Goal: Information Seeking & Learning: Learn about a topic

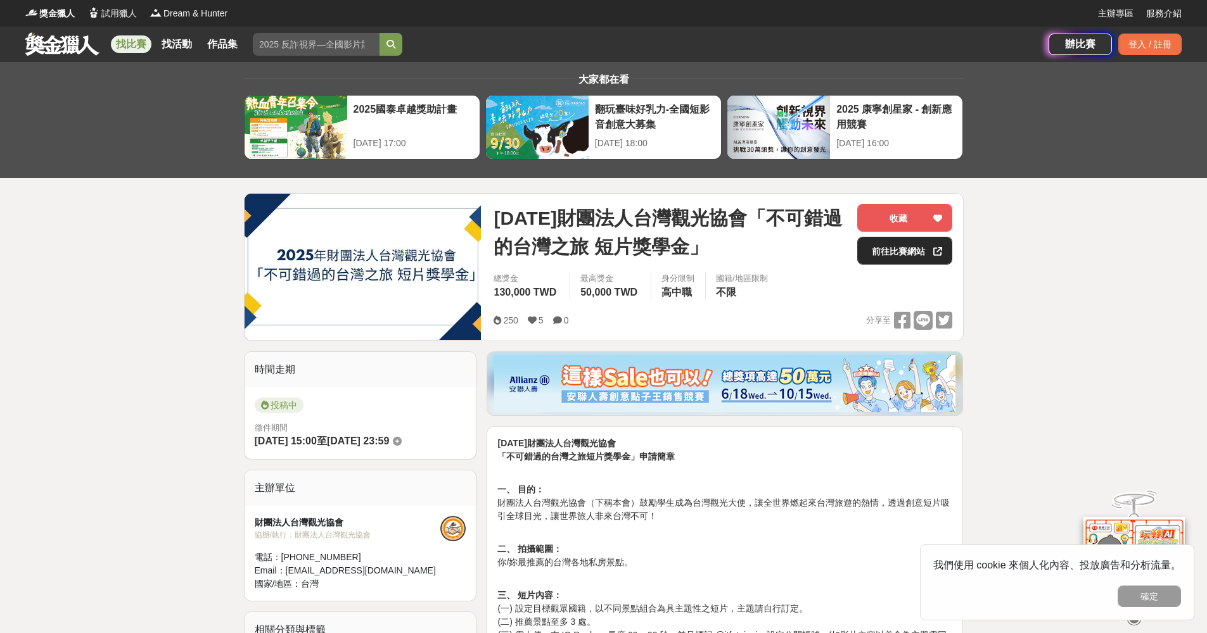
click at [881, 252] on link "前往比賽網站" at bounding box center [904, 251] width 95 height 28
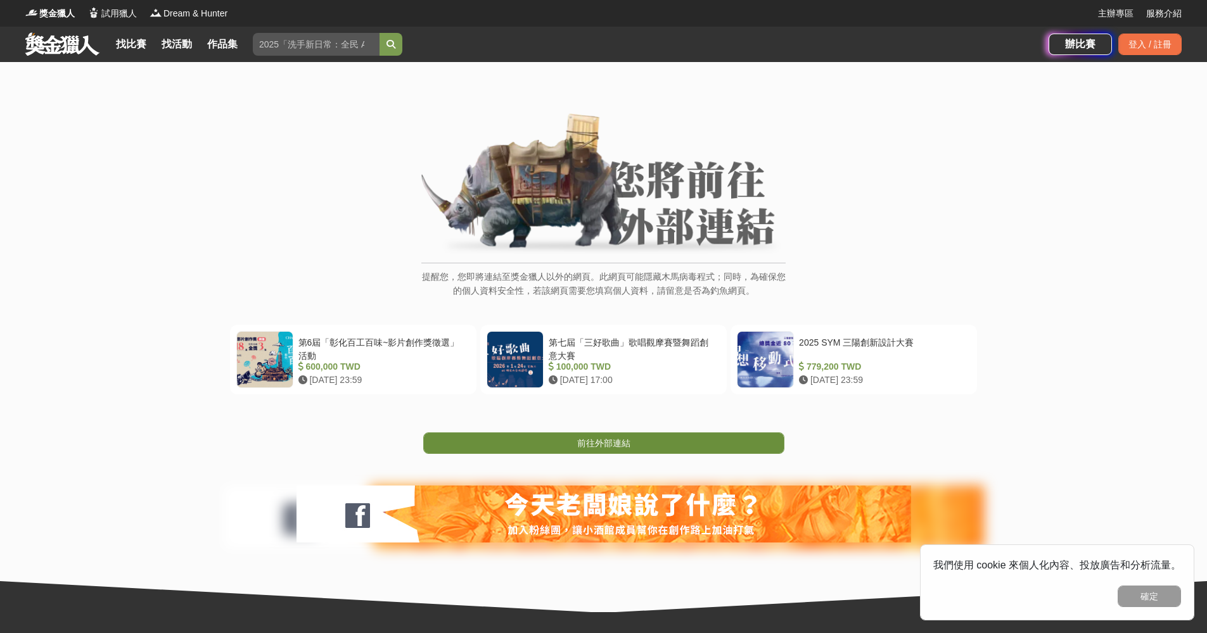
click at [613, 436] on link "前往外部連結" at bounding box center [603, 444] width 361 height 22
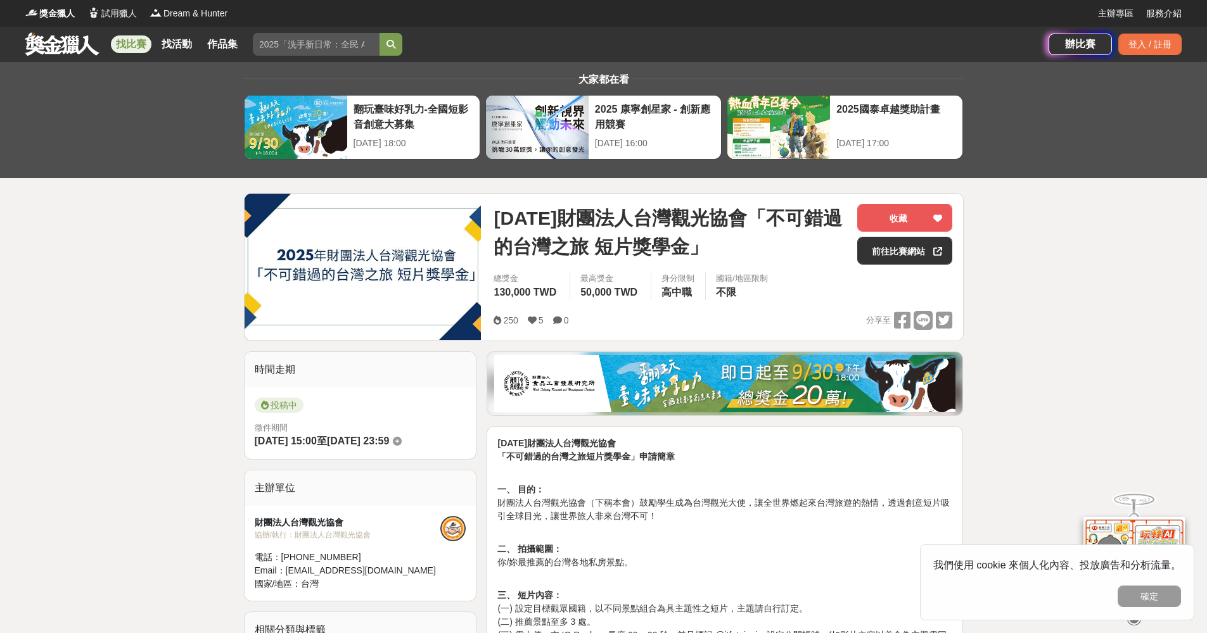
click at [58, 45] on link at bounding box center [62, 44] width 77 height 24
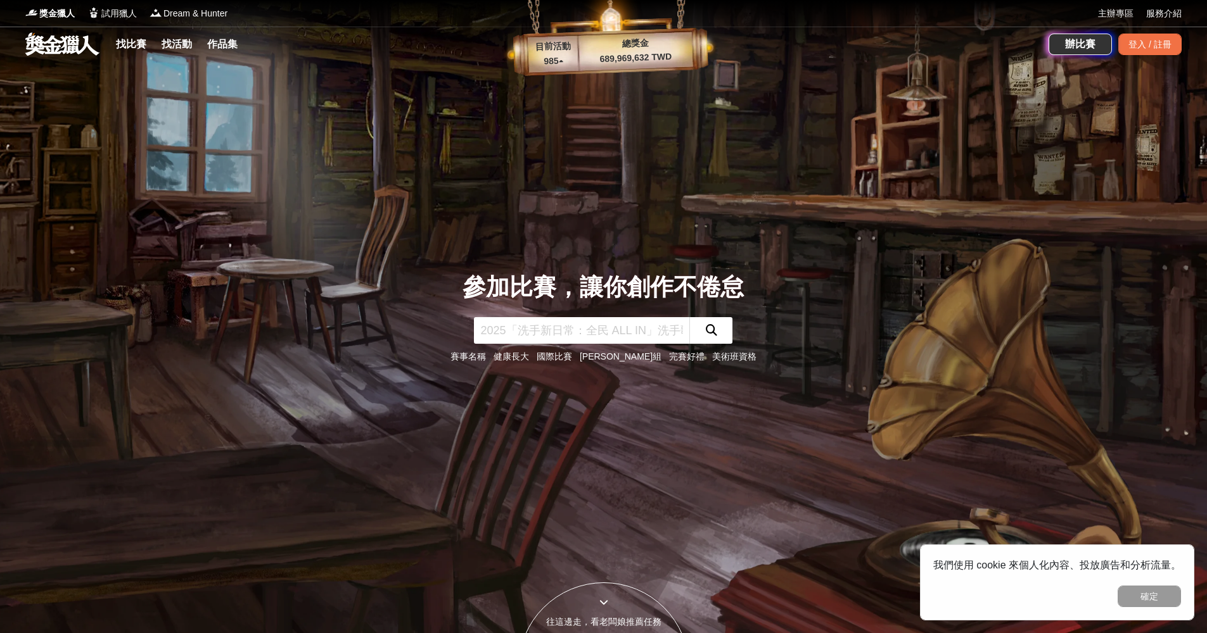
click at [123, 34] on div "找比賽 找活動 作品集" at bounding box center [179, 44] width 137 height 35
click at [127, 42] on link "找比賽" at bounding box center [131, 44] width 41 height 18
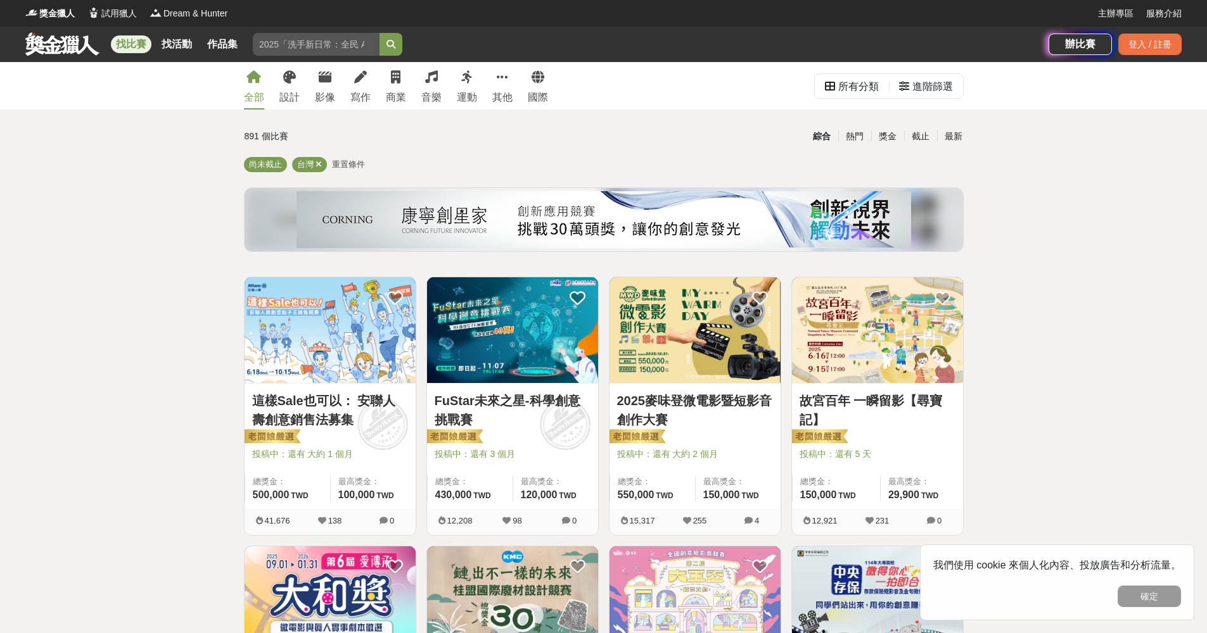
click at [675, 339] on img at bounding box center [694, 330] width 171 height 106
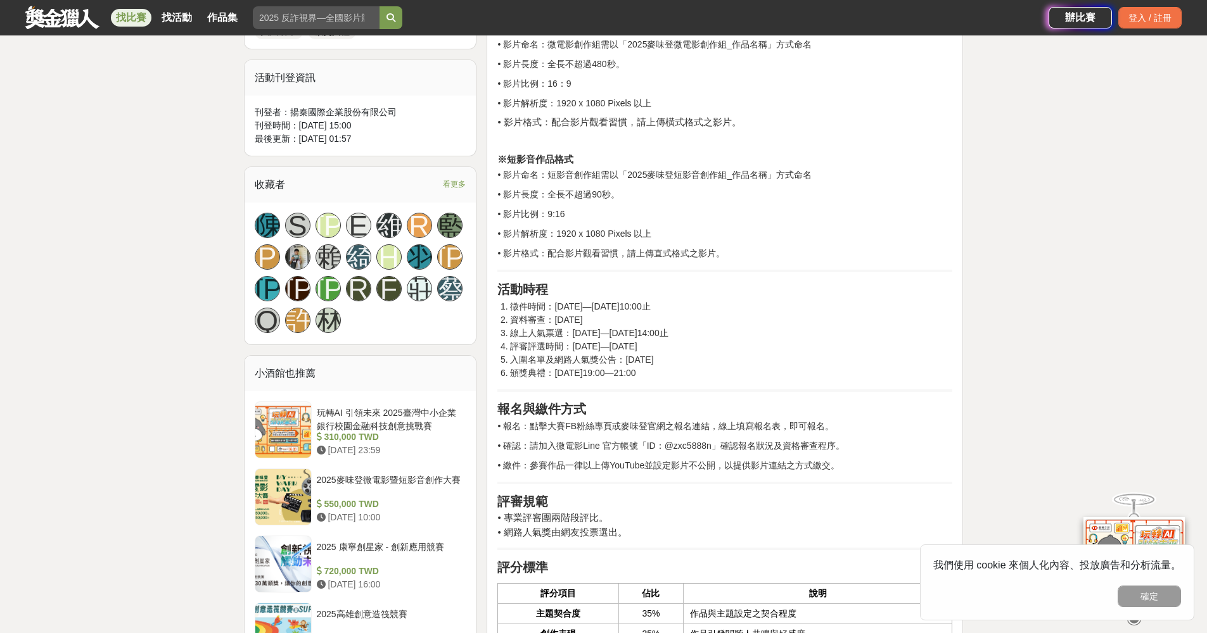
scroll to position [842, 0]
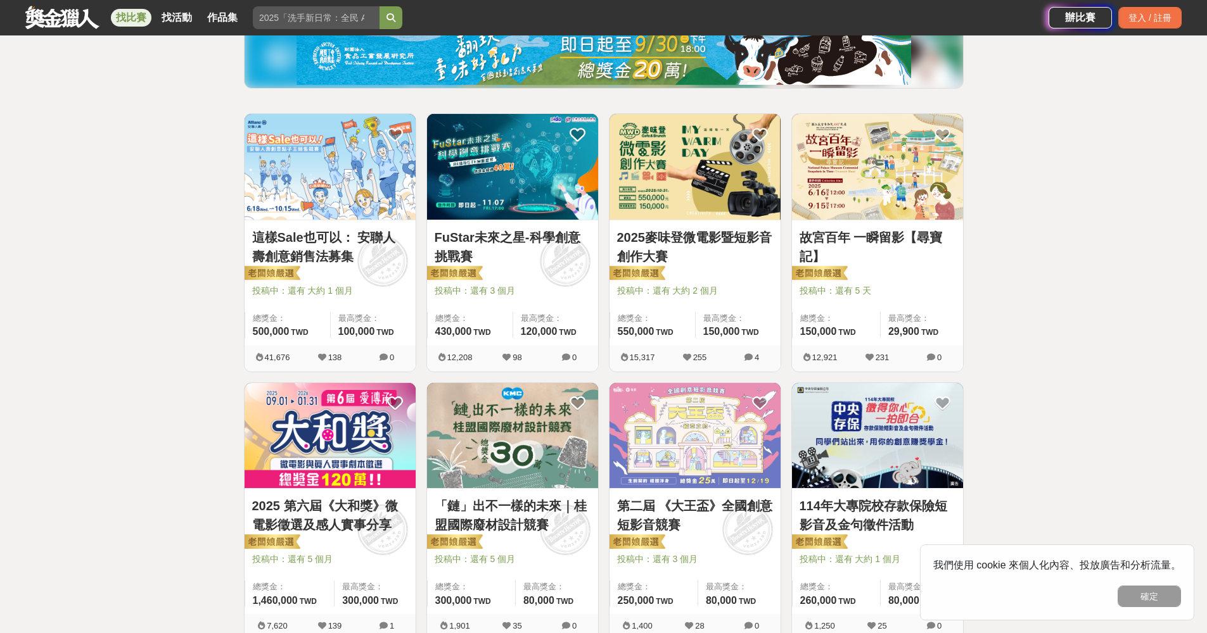
scroll to position [167, 0]
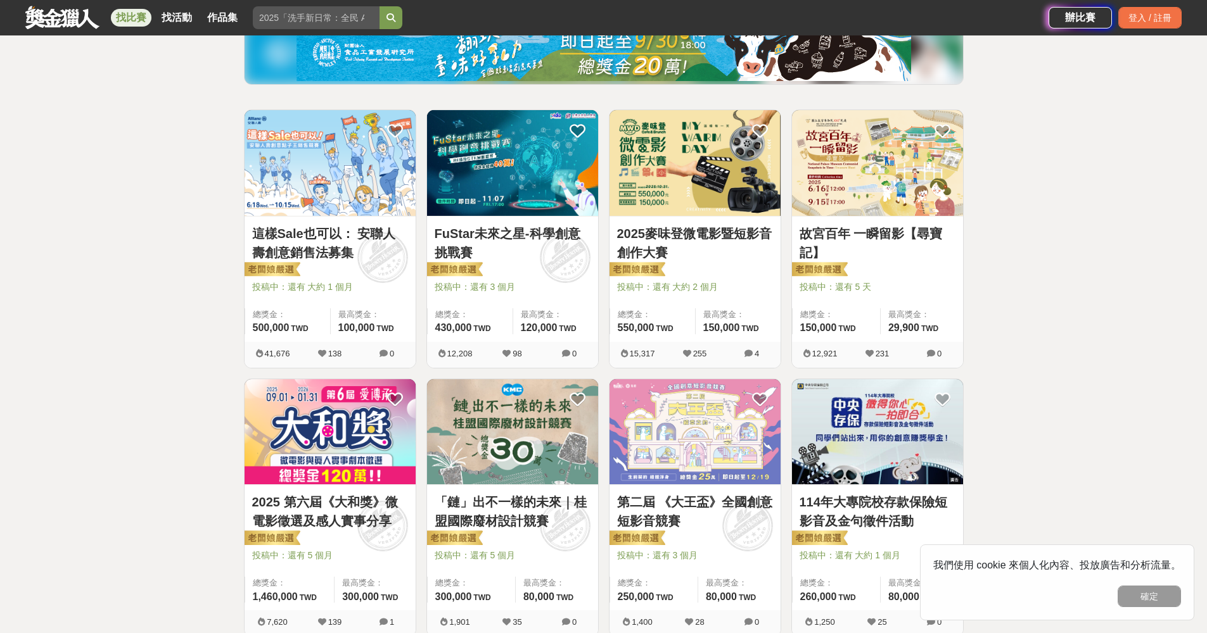
click at [311, 428] on img at bounding box center [330, 432] width 171 height 106
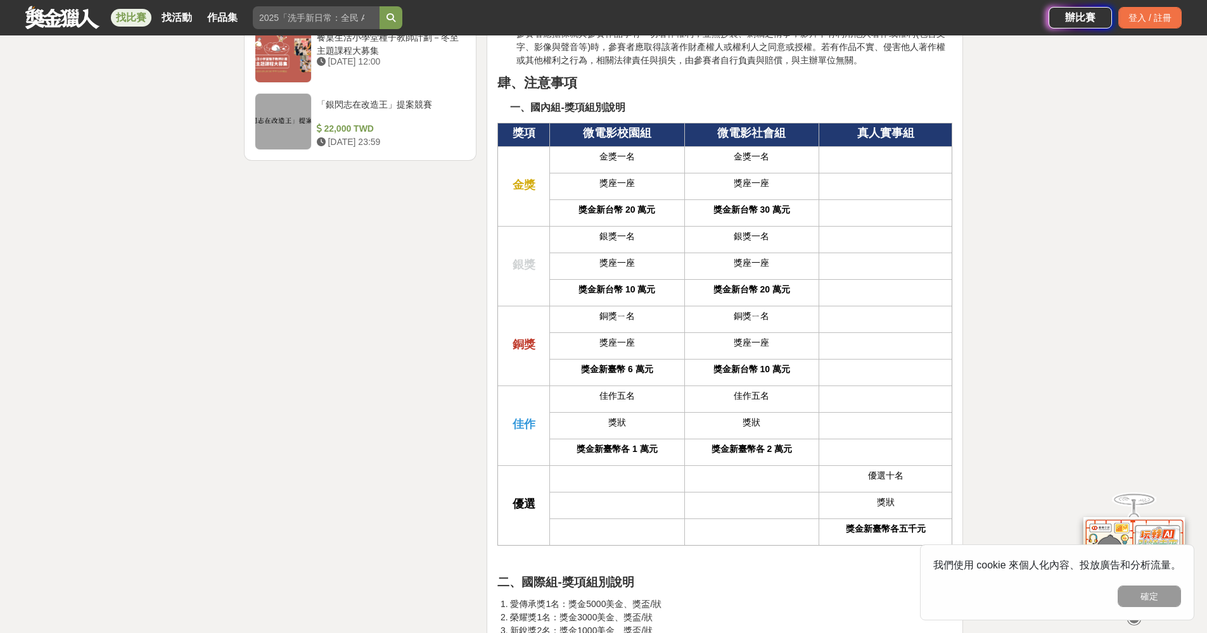
scroll to position [2824, 0]
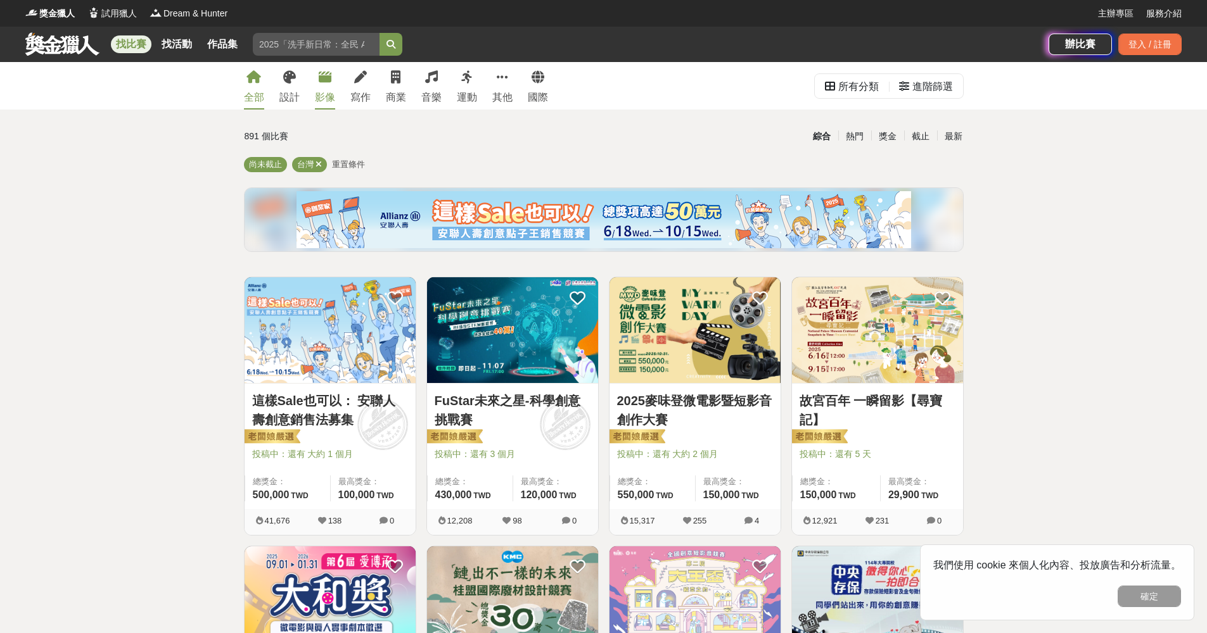
click at [329, 95] on div "影像" at bounding box center [325, 97] width 20 height 15
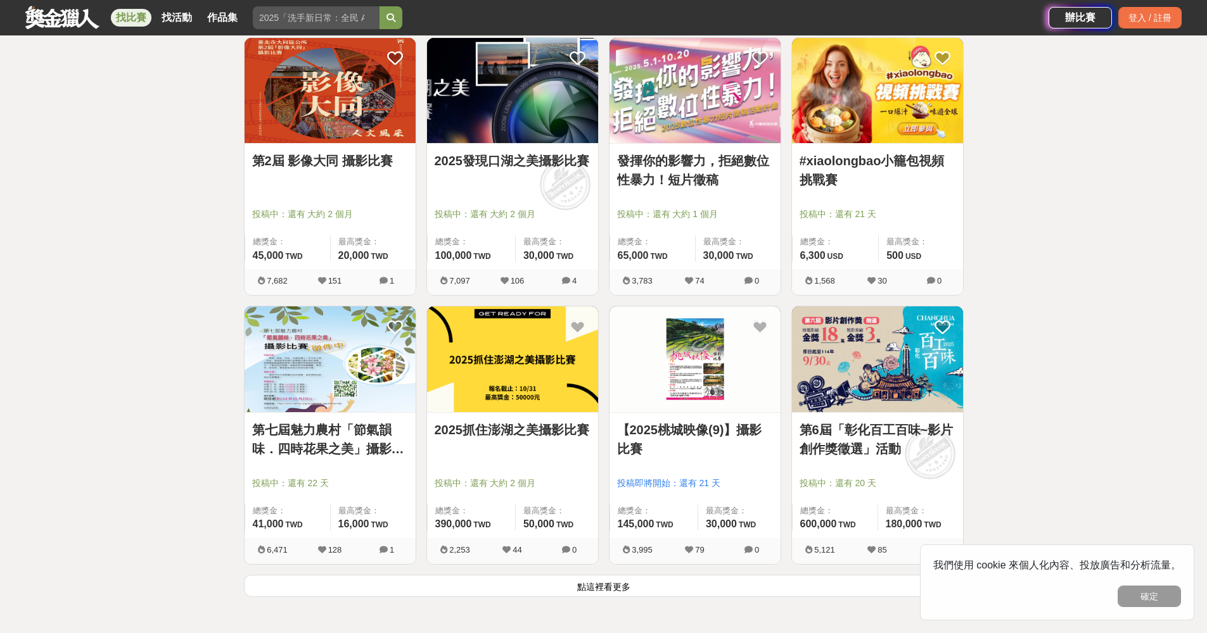
scroll to position [1463, 0]
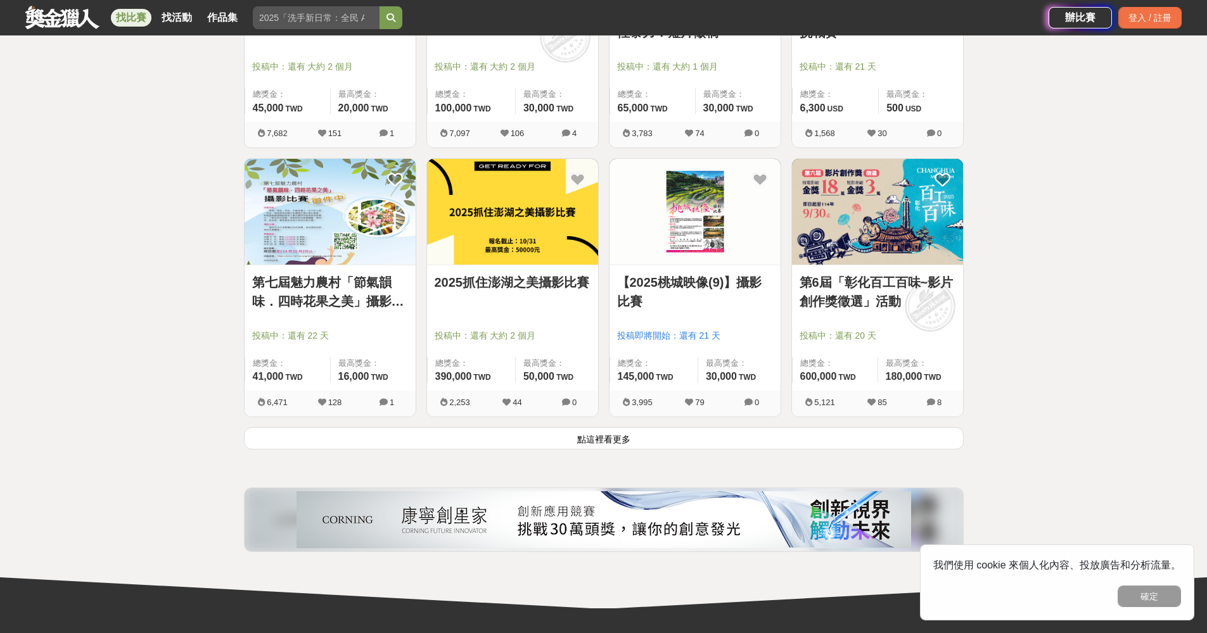
click at [731, 436] on button "點這裡看更多" at bounding box center [604, 439] width 720 height 22
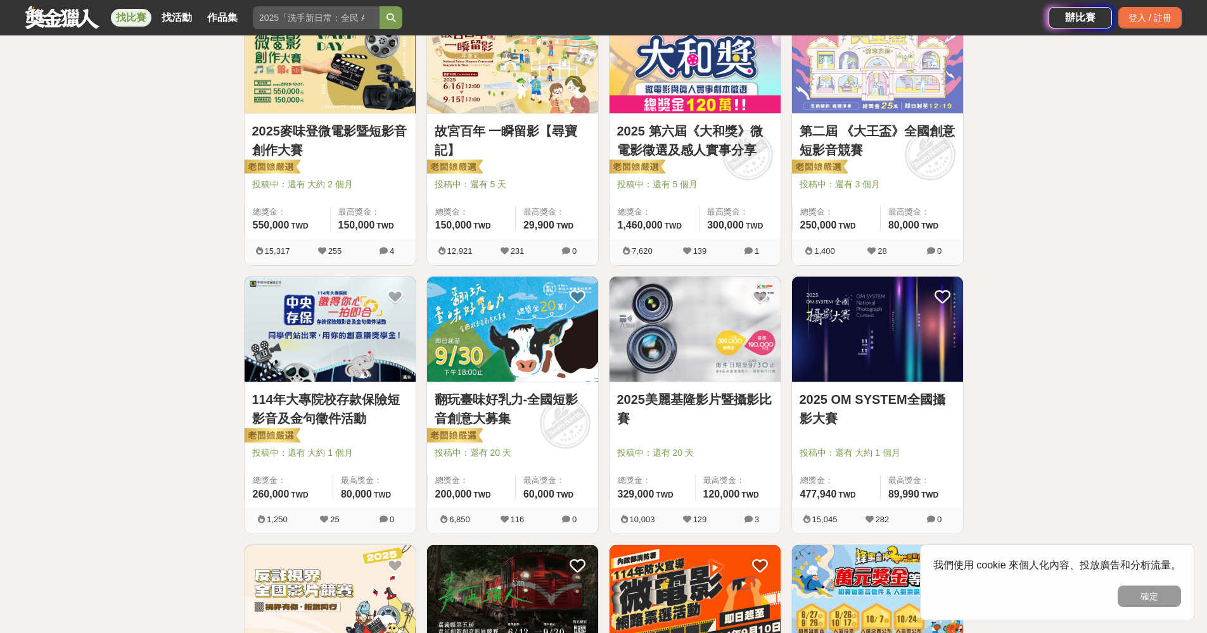
scroll to position [298, 0]
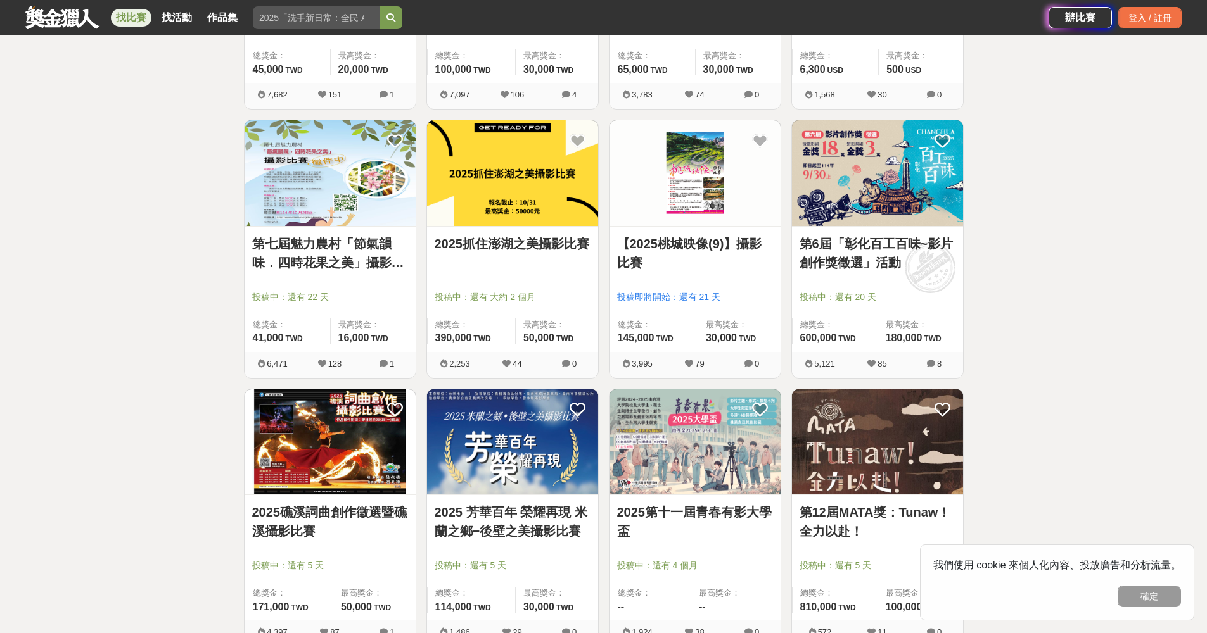
scroll to position [1504, 0]
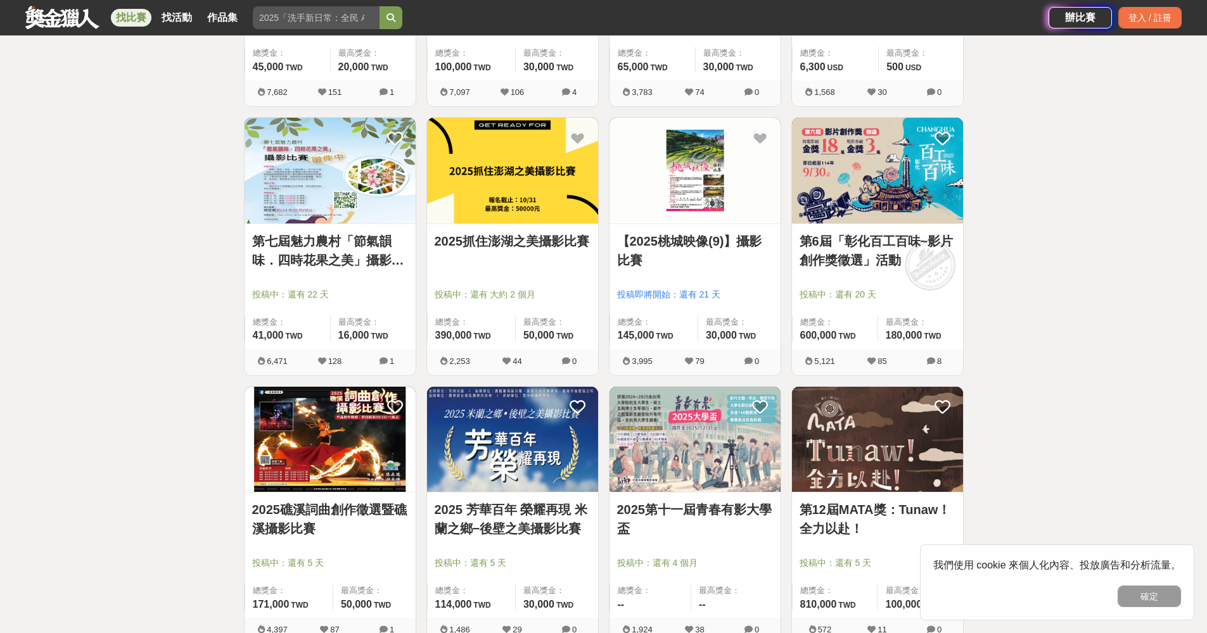
click at [698, 440] on img at bounding box center [694, 440] width 171 height 106
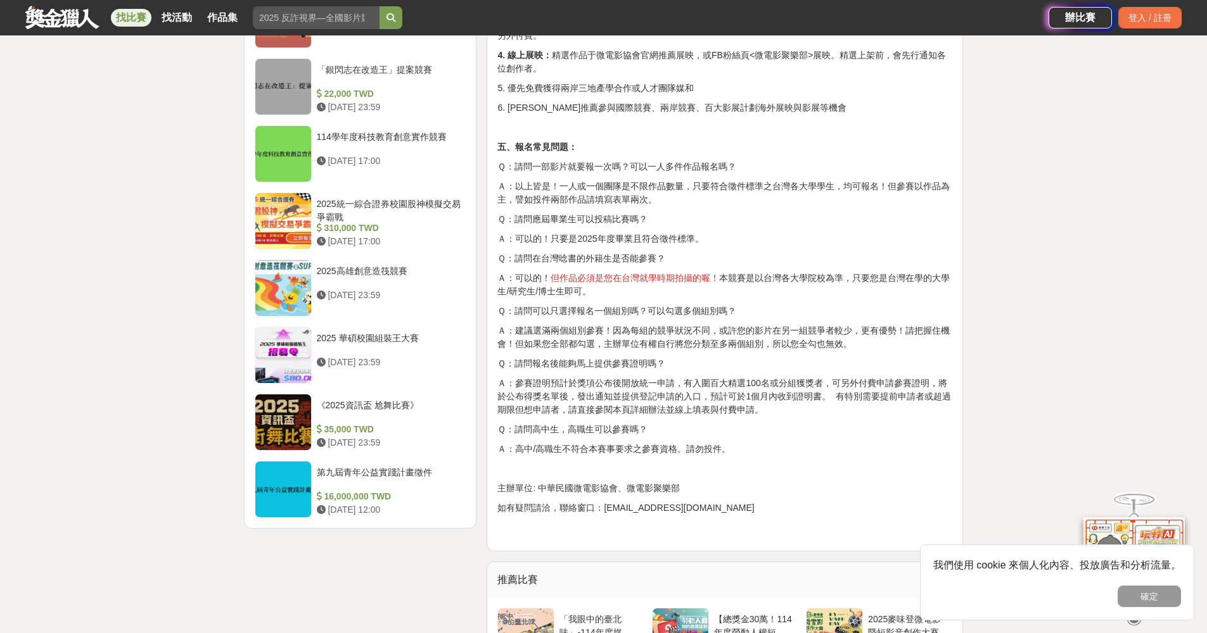
scroll to position [1530, 0]
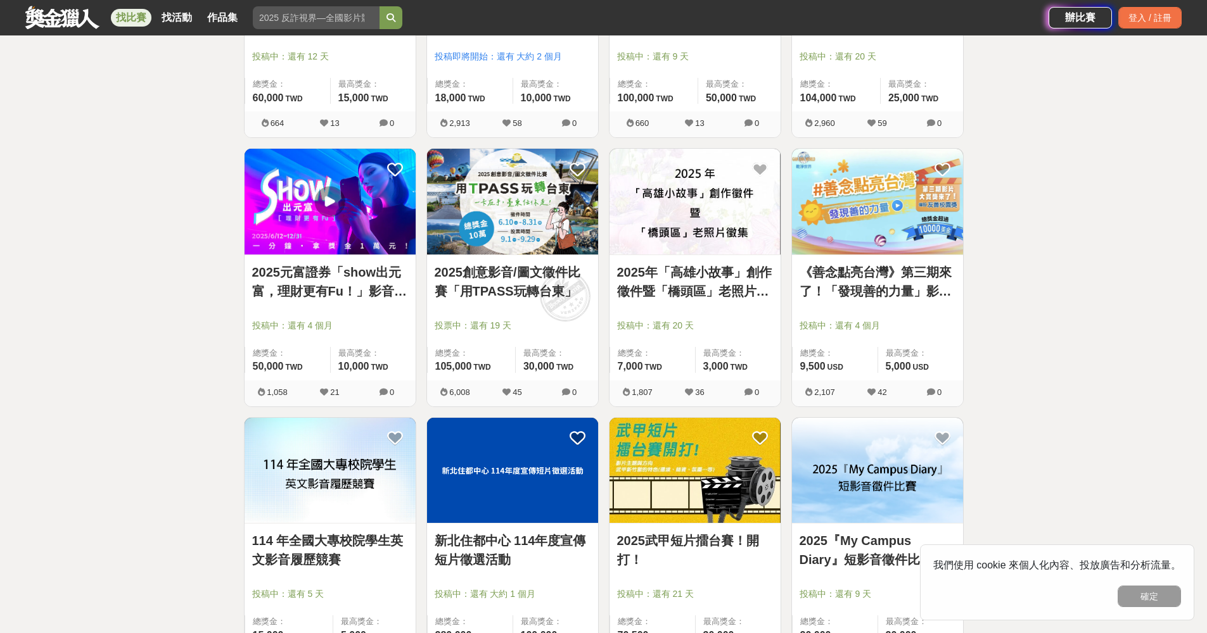
scroll to position [2283, 0]
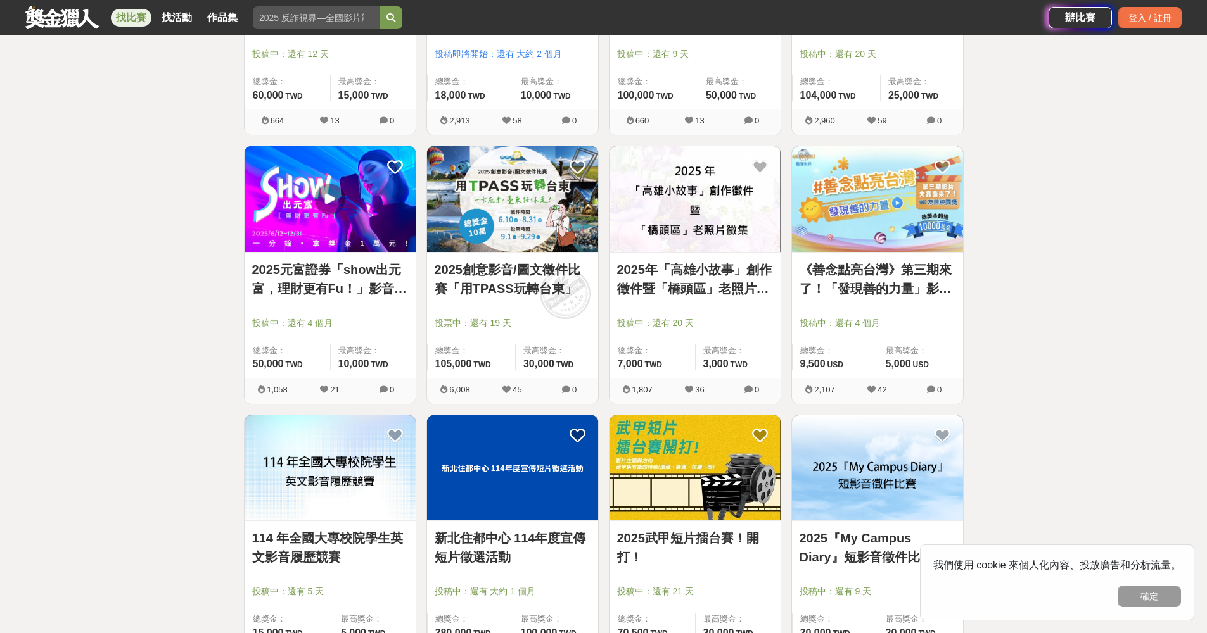
click at [515, 225] on img at bounding box center [512, 199] width 171 height 106
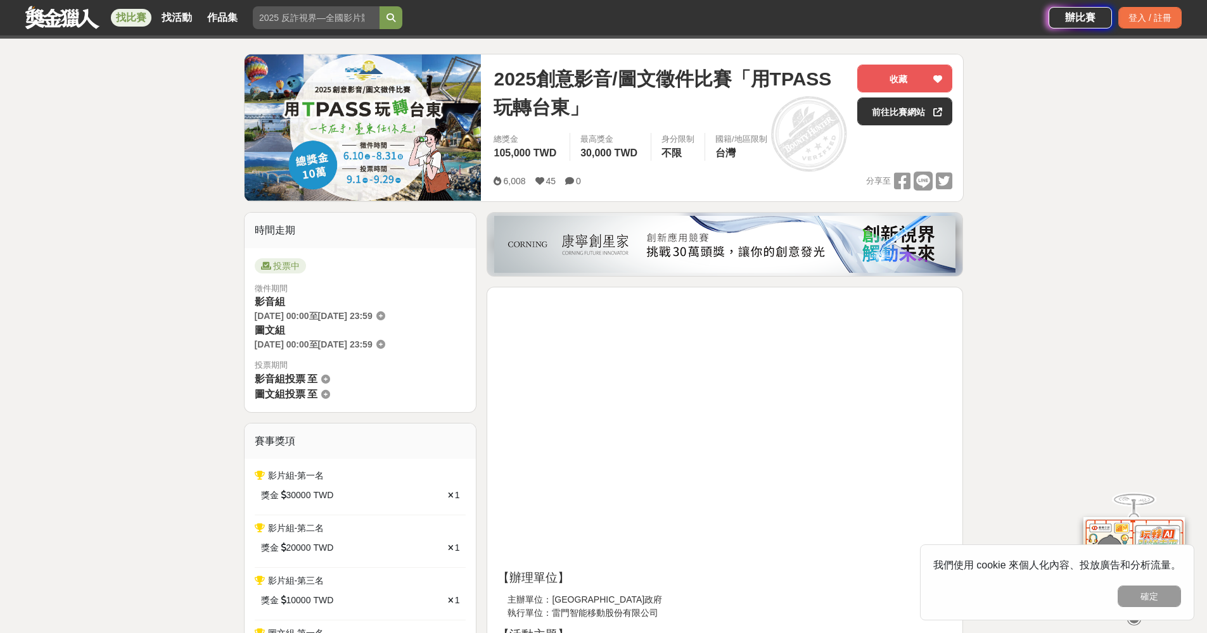
scroll to position [142, 0]
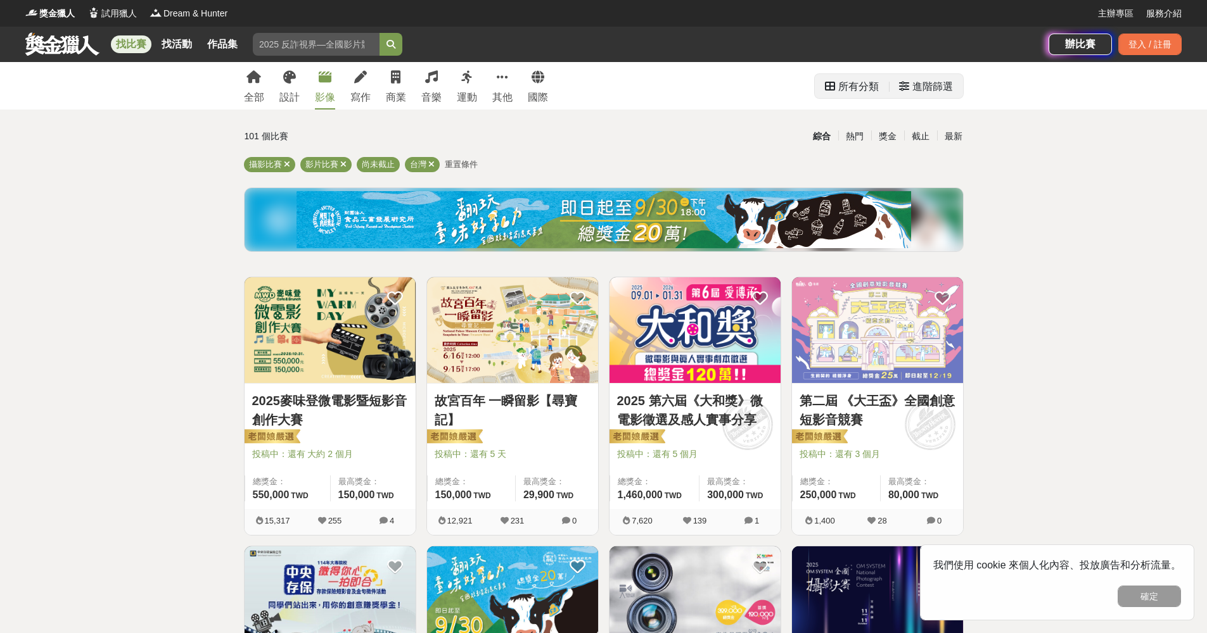
click at [922, 86] on div "進階篩選" at bounding box center [932, 86] width 41 height 25
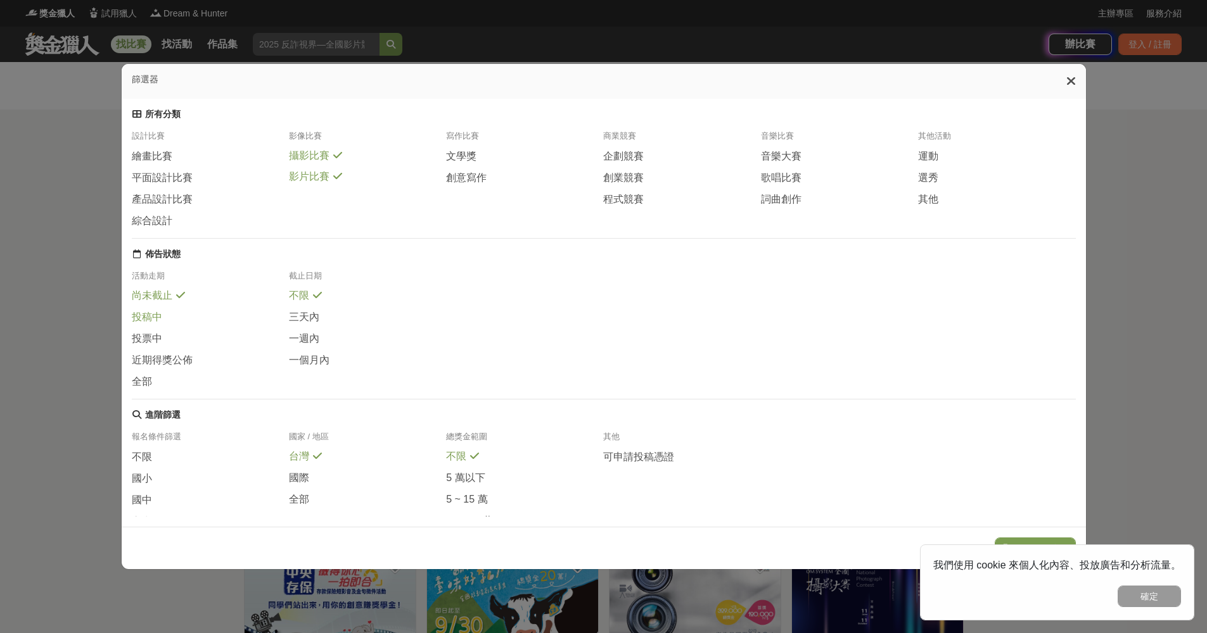
click at [154, 320] on span "投稿中" at bounding box center [147, 317] width 30 height 13
click at [46, 312] on div "篩選器 所有分類 設計比賽 繪畫比賽 平面設計比賽 產品設計比賽 綜合設計 影像比賽 攝影比賽 影片比賽 寫作比賽 文學獎 創意寫作 商業競賽 企劃競賽 創業…" at bounding box center [603, 316] width 1207 height 633
click at [1069, 79] on div "篩選器" at bounding box center [604, 81] width 964 height 35
click at [1069, 82] on icon at bounding box center [1071, 81] width 10 height 13
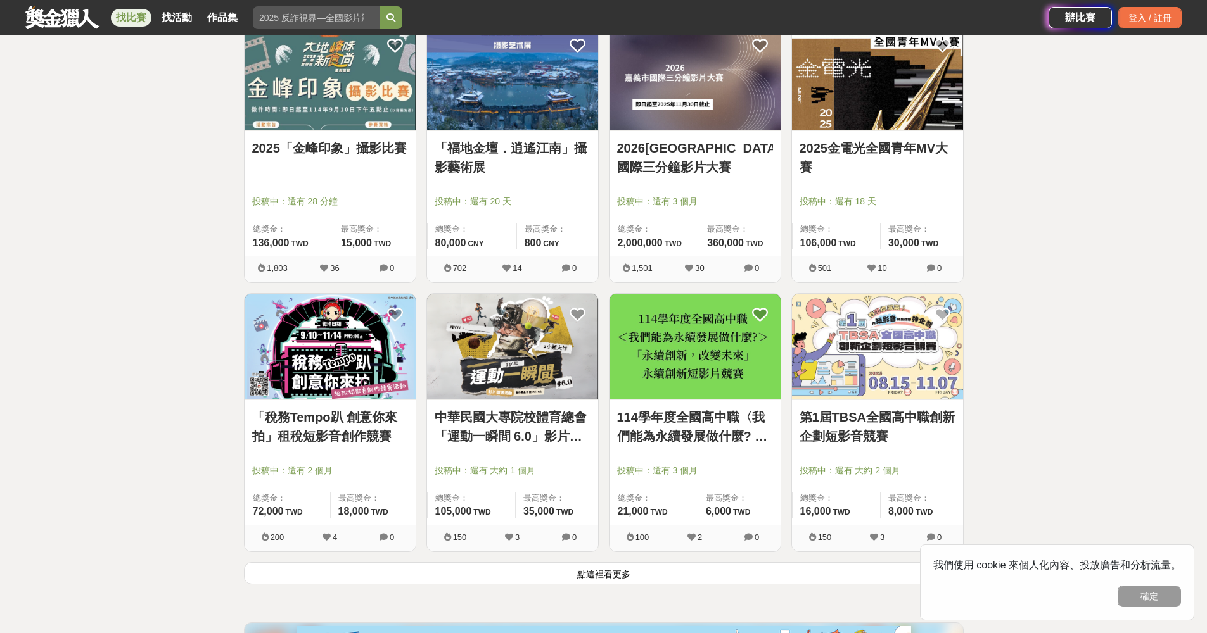
scroll to position [2958, 0]
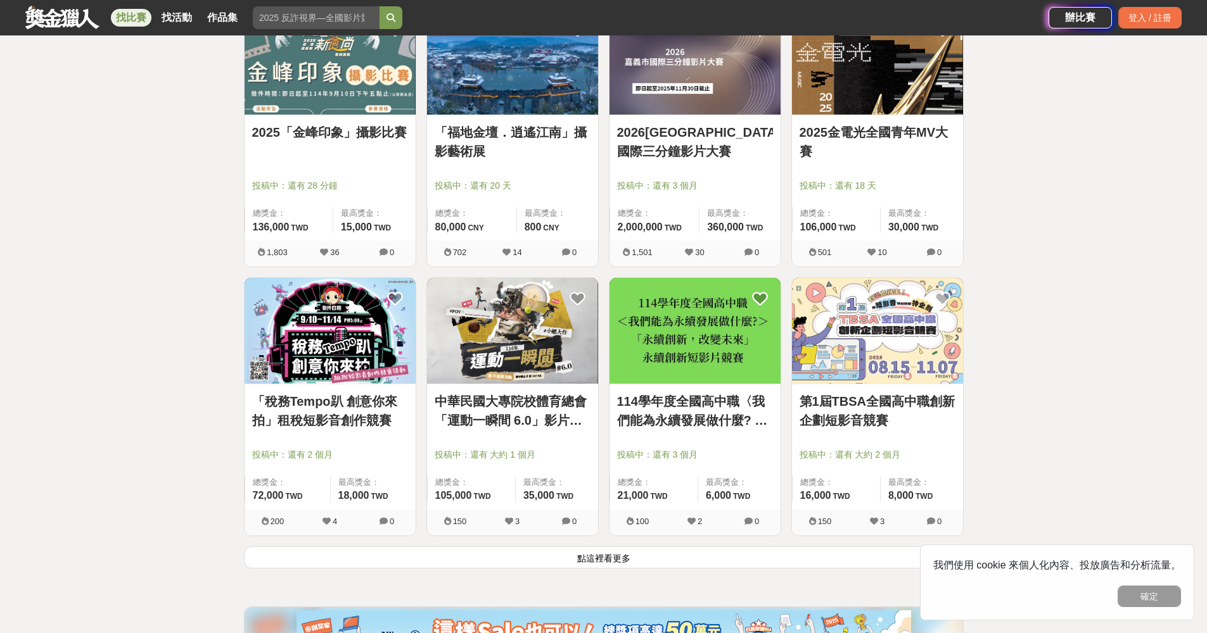
click at [865, 562] on button "點這裡看更多" at bounding box center [604, 558] width 720 height 22
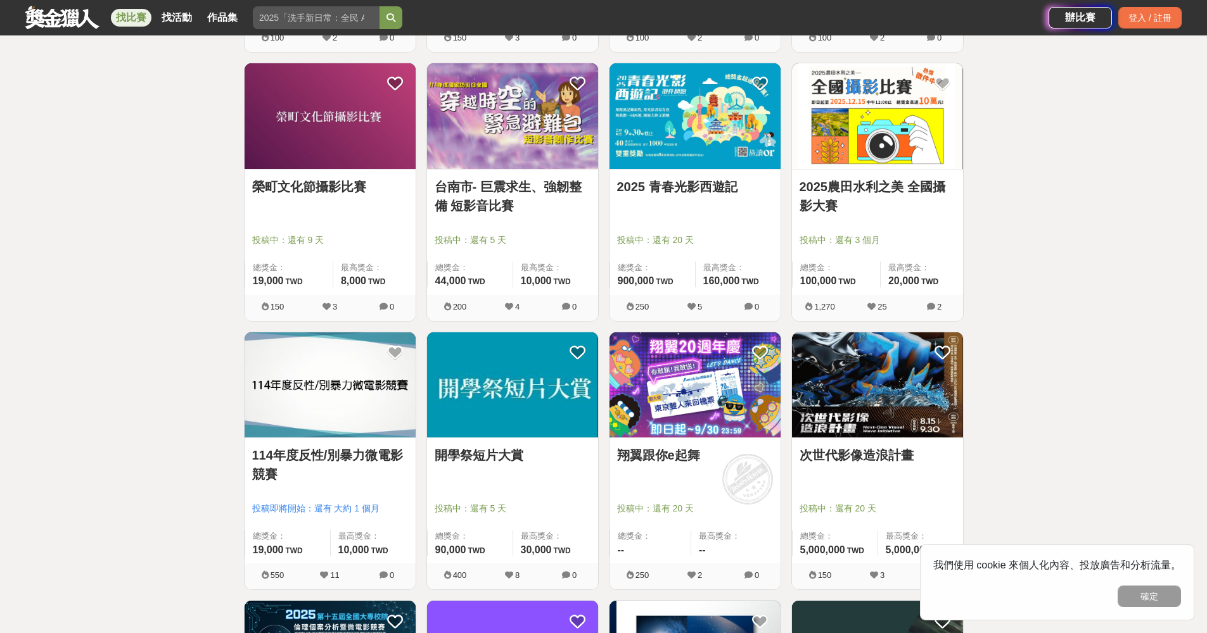
scroll to position [4017, 0]
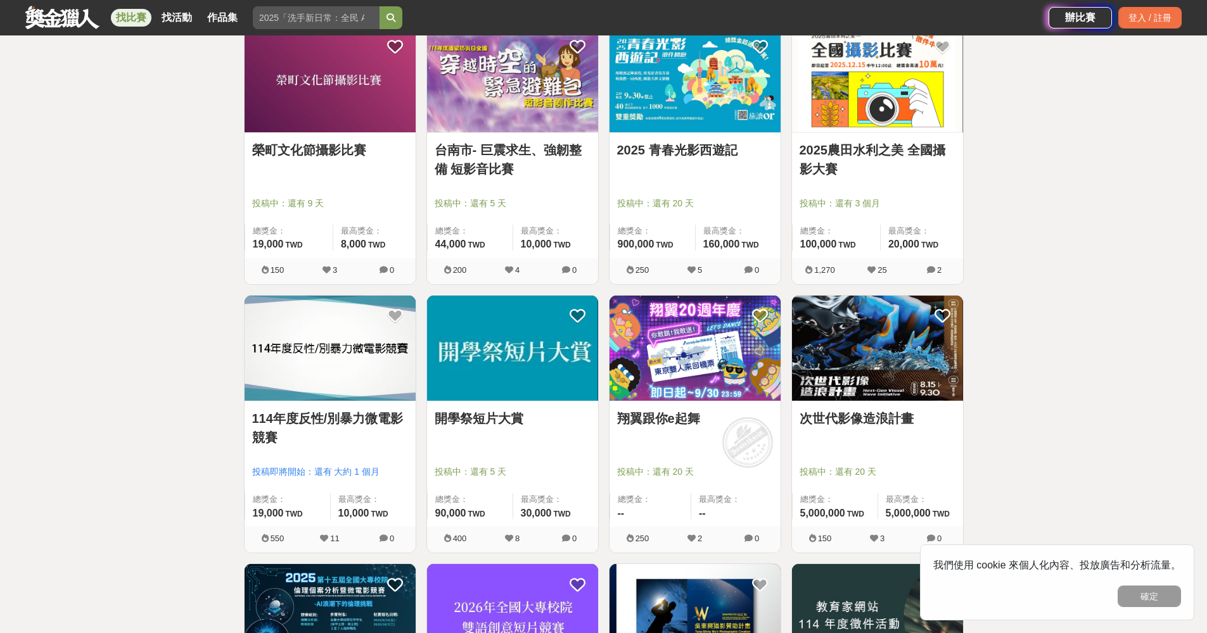
click at [518, 365] on img at bounding box center [512, 349] width 171 height 106
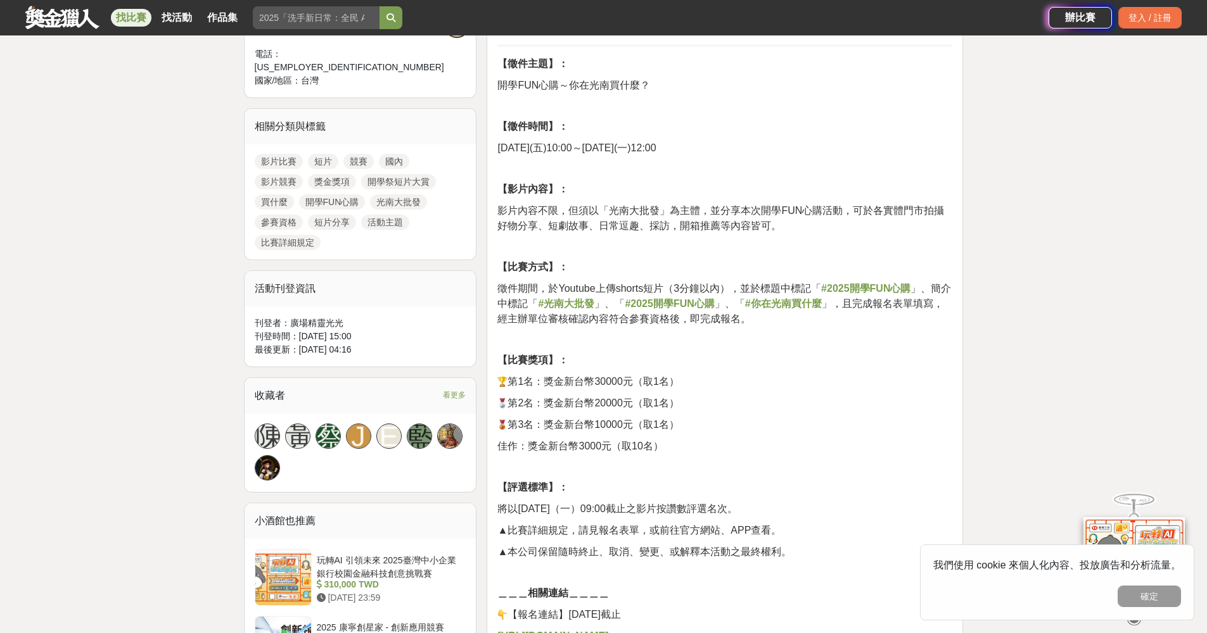
scroll to position [517, 0]
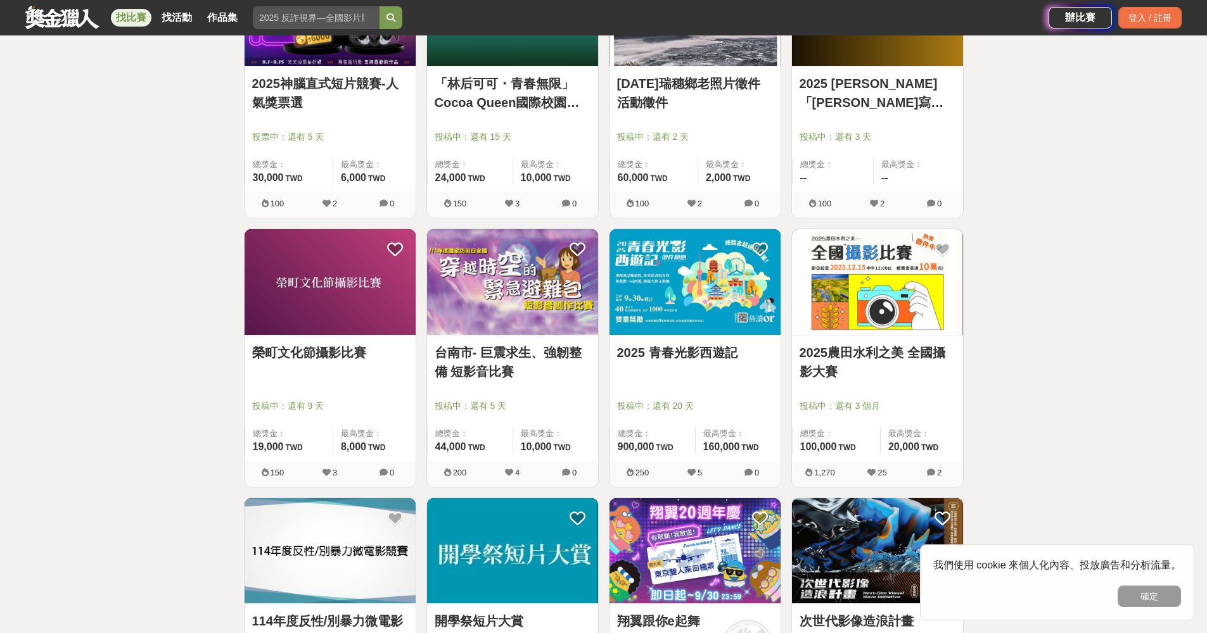
scroll to position [3811, 0]
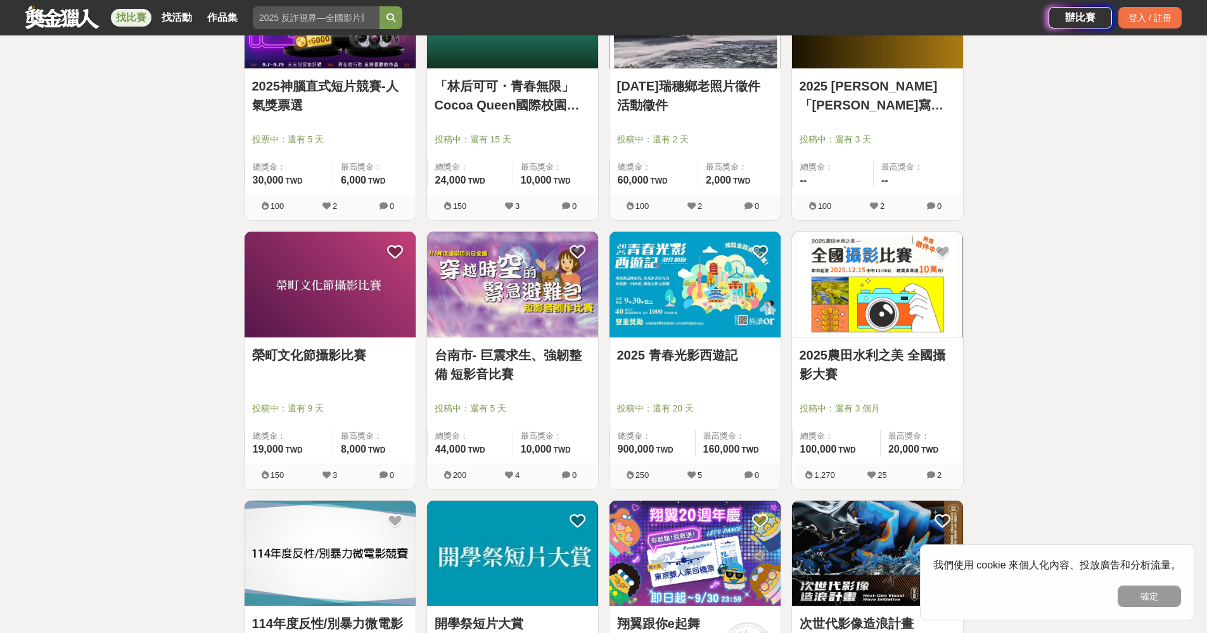
click at [705, 305] on img at bounding box center [694, 285] width 171 height 106
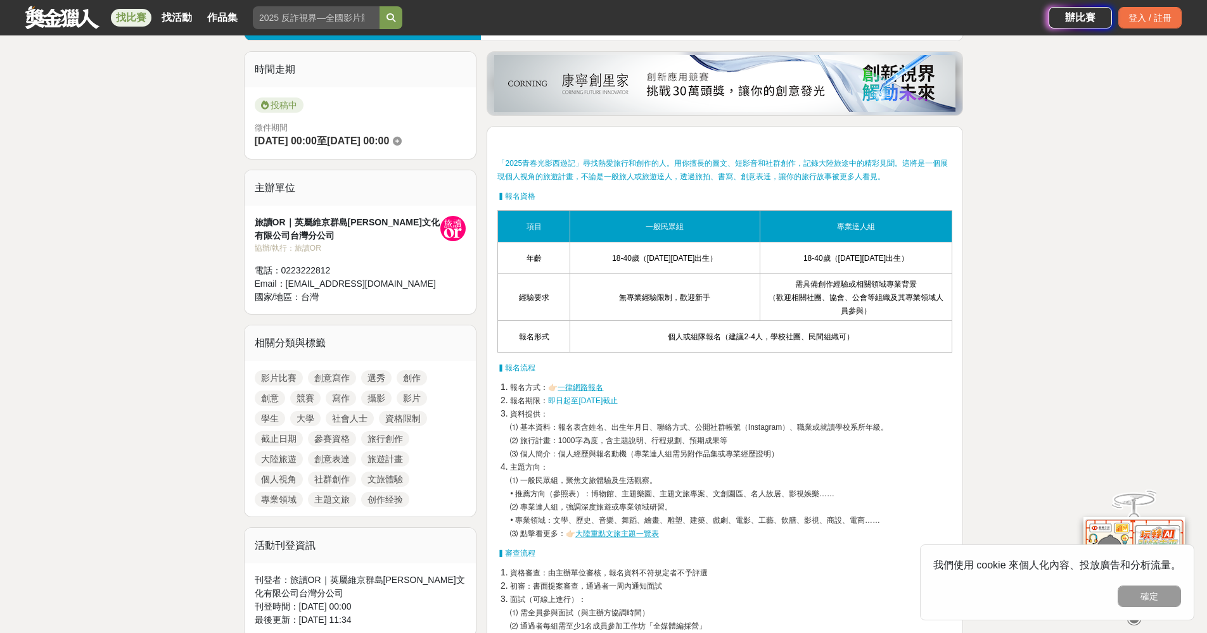
scroll to position [106, 0]
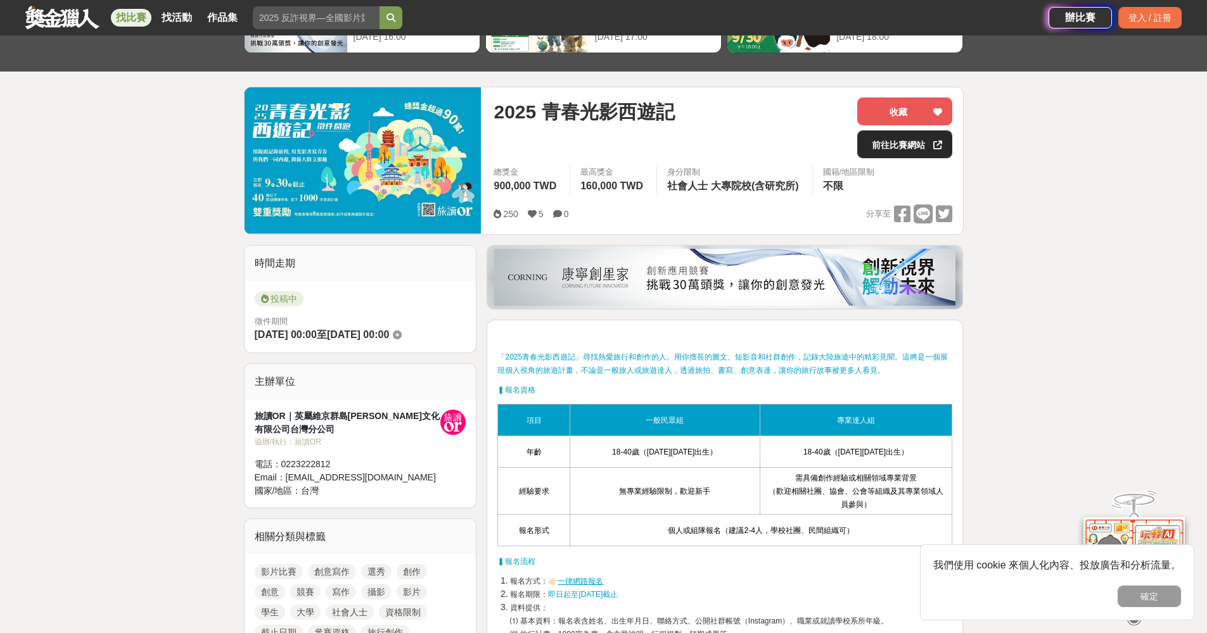
click at [898, 144] on link "前往比賽網站" at bounding box center [904, 144] width 95 height 28
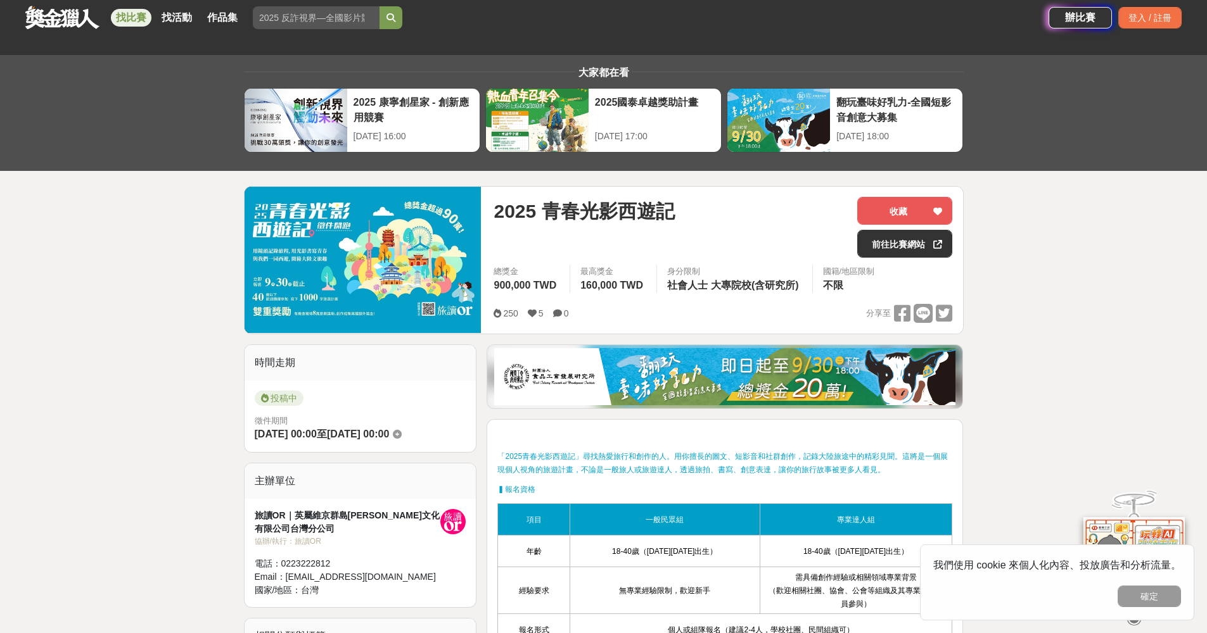
scroll to position [0, 0]
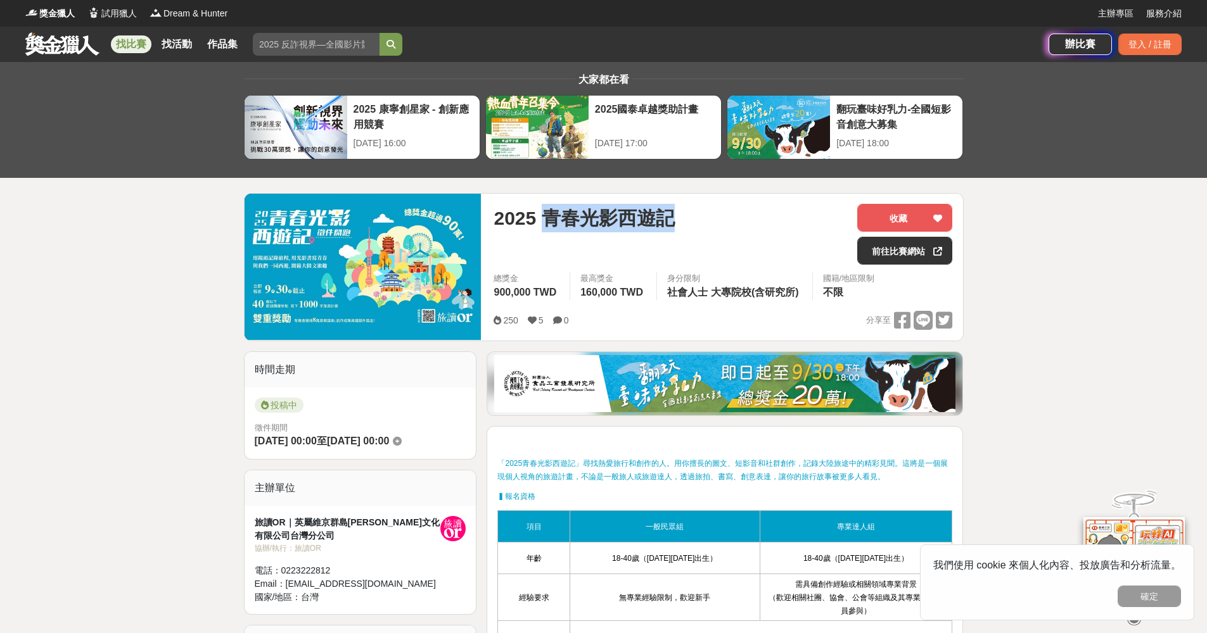
drag, startPoint x: 549, startPoint y: 224, endPoint x: 673, endPoint y: 217, distance: 124.4
click at [673, 217] on span "2025 青春光影西遊記" at bounding box center [583, 218] width 181 height 29
copy span "青春光影西遊記"
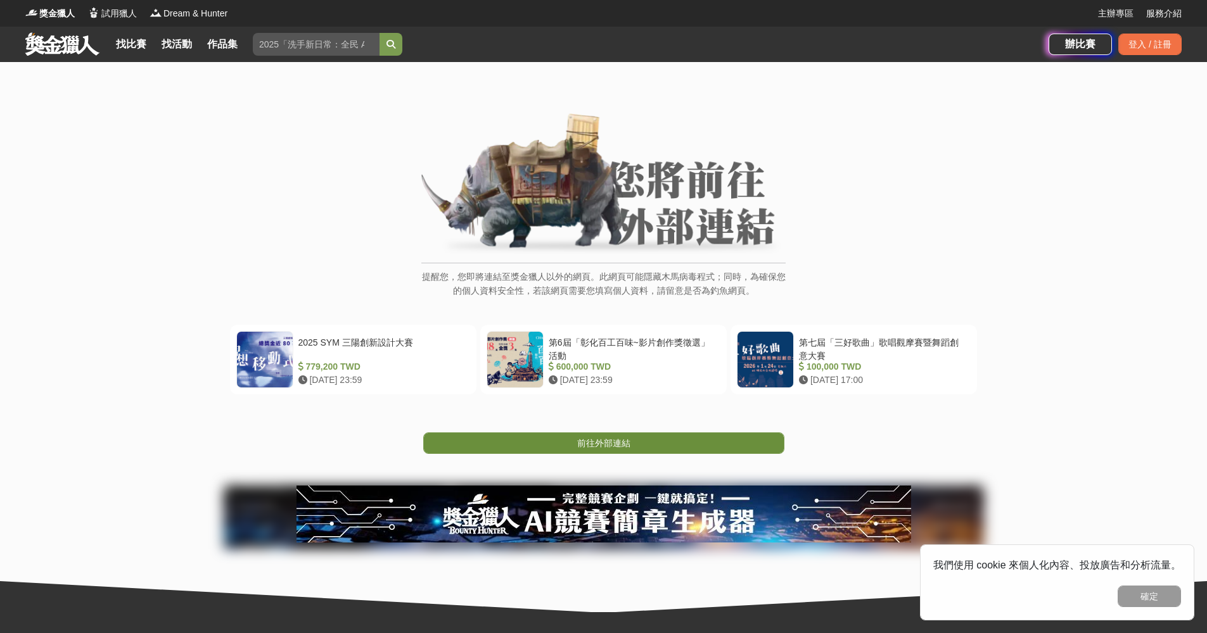
click at [618, 435] on link "前往外部連結" at bounding box center [603, 444] width 361 height 22
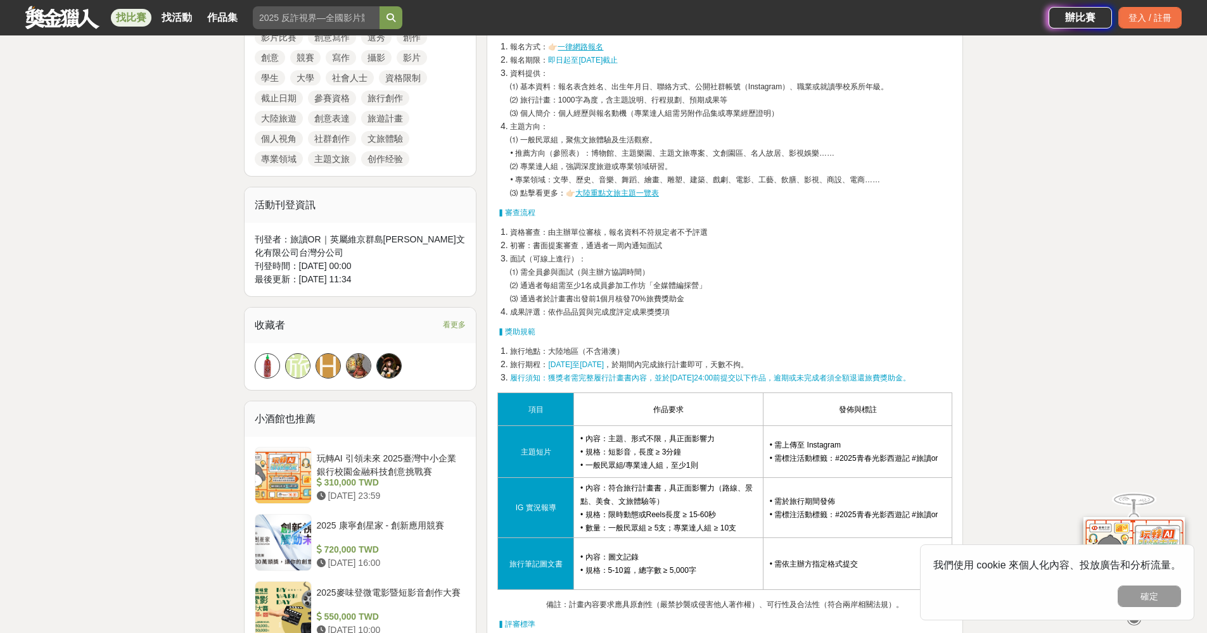
scroll to position [624, 0]
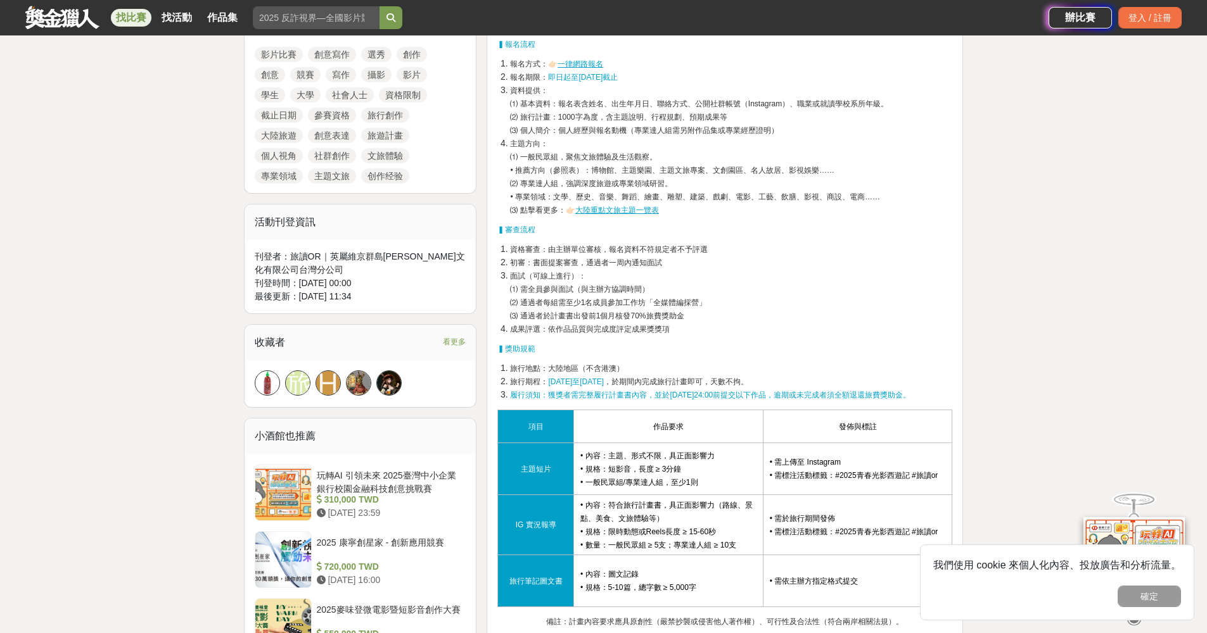
click at [576, 63] on u "一律網路報名" at bounding box center [580, 64] width 46 height 9
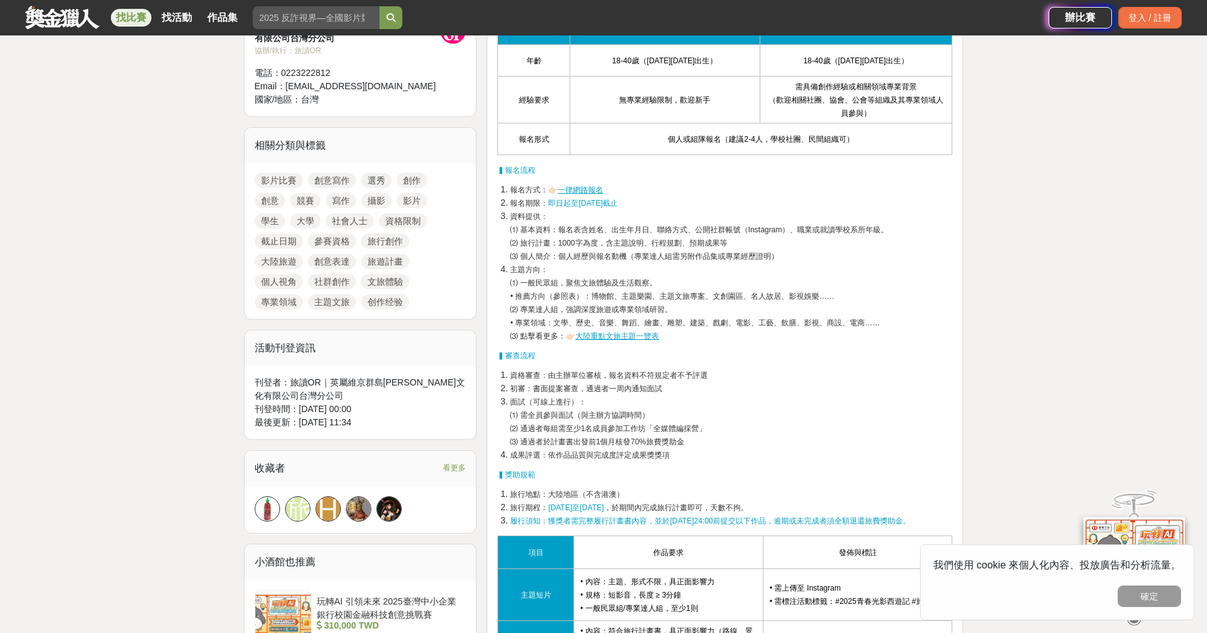
scroll to position [495, 0]
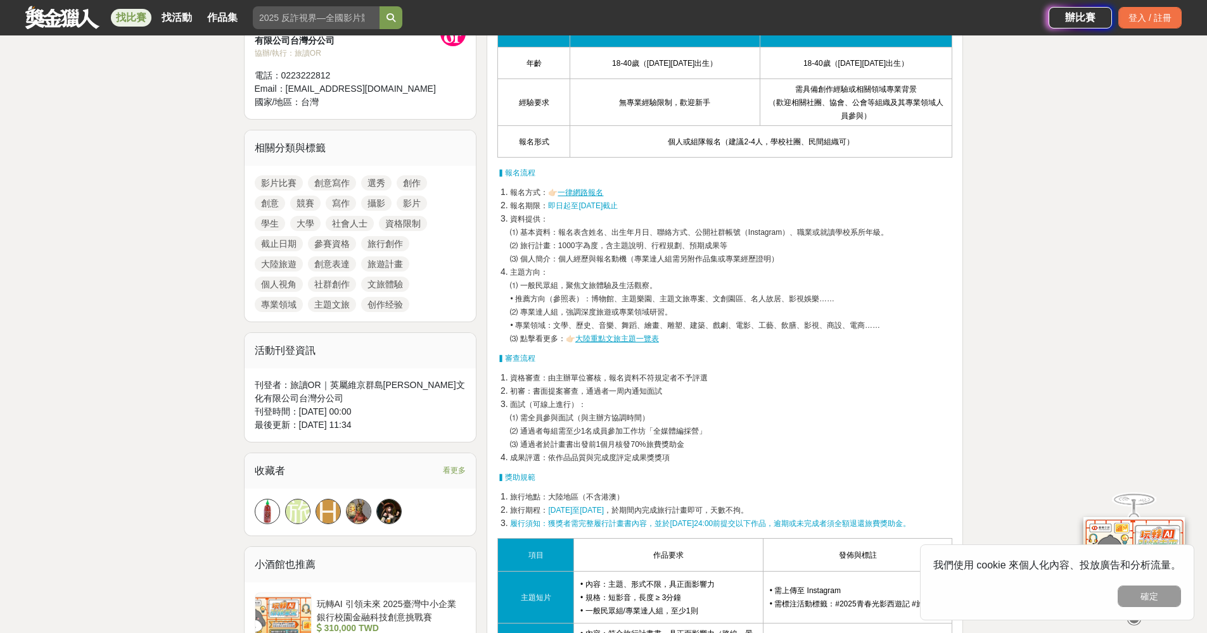
click at [636, 339] on u "大陸重點文旅主題一覽表" at bounding box center [617, 338] width 84 height 9
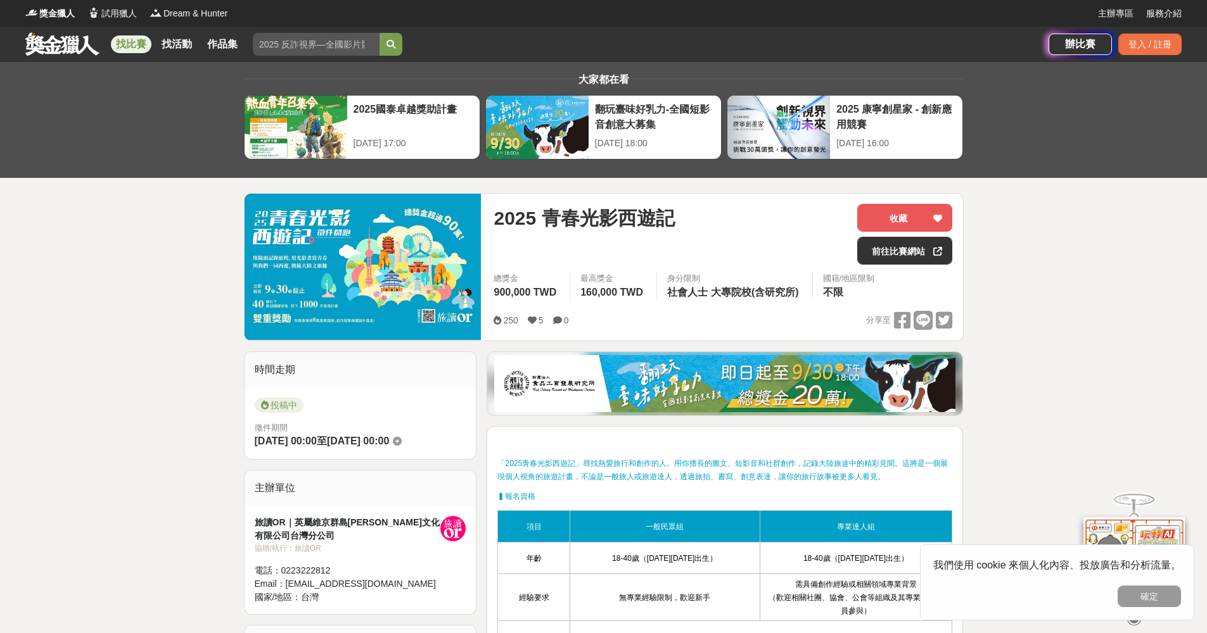
scroll to position [3, 0]
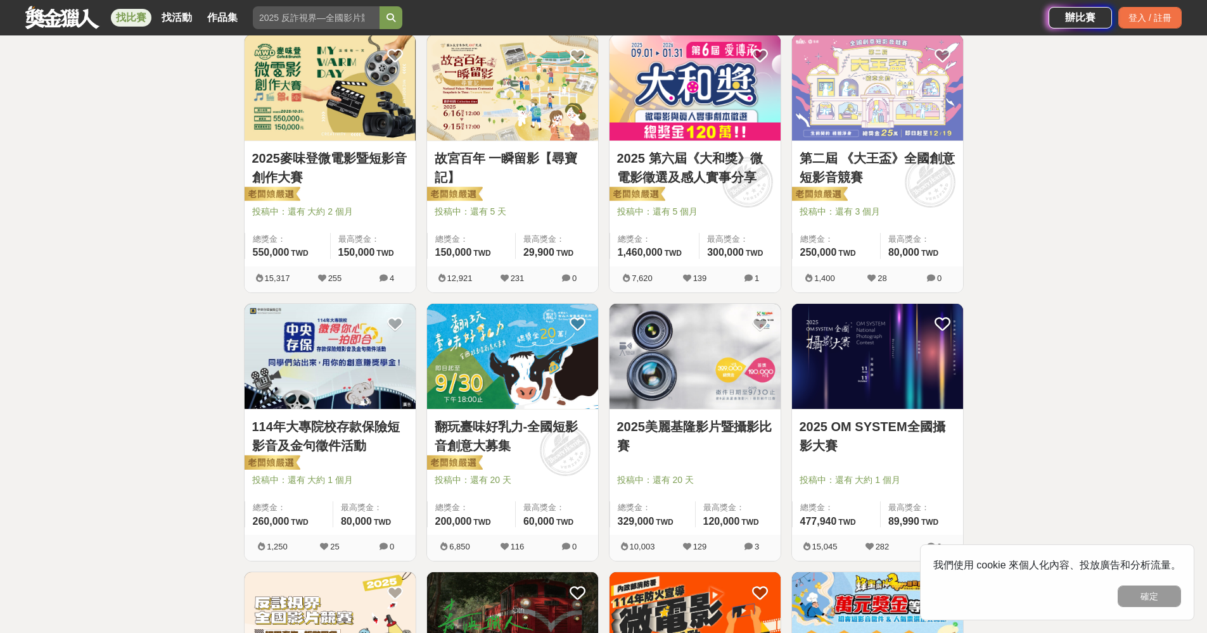
scroll to position [240, 0]
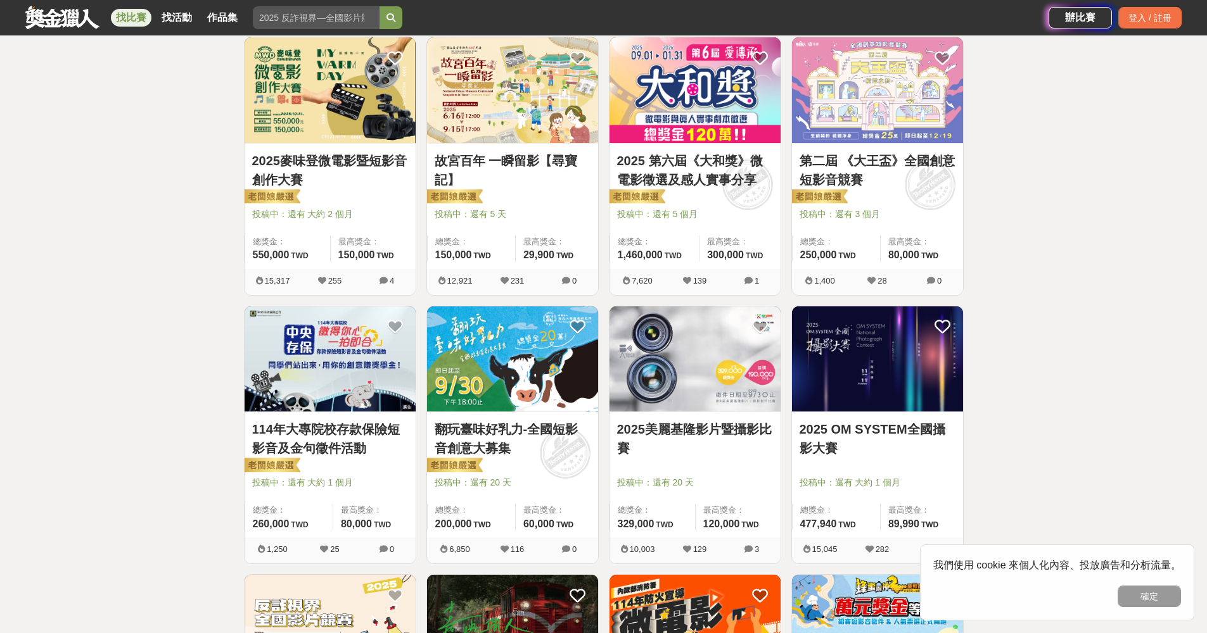
click at [339, 348] on img at bounding box center [330, 360] width 171 height 106
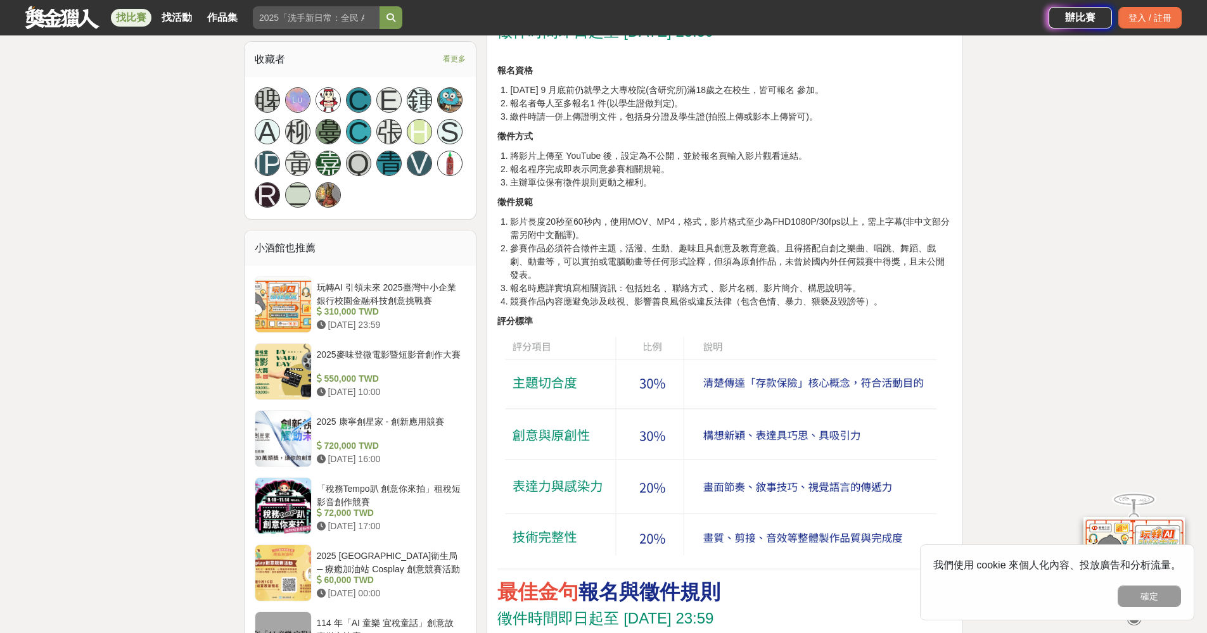
scroll to position [966, 0]
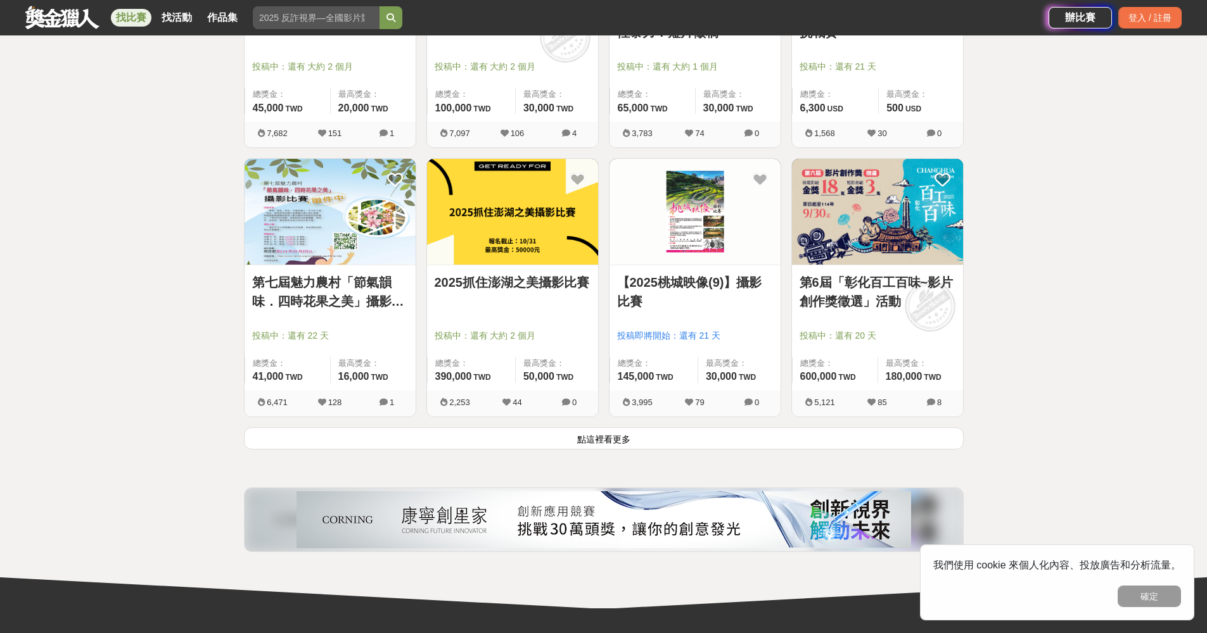
scroll to position [1513, 0]
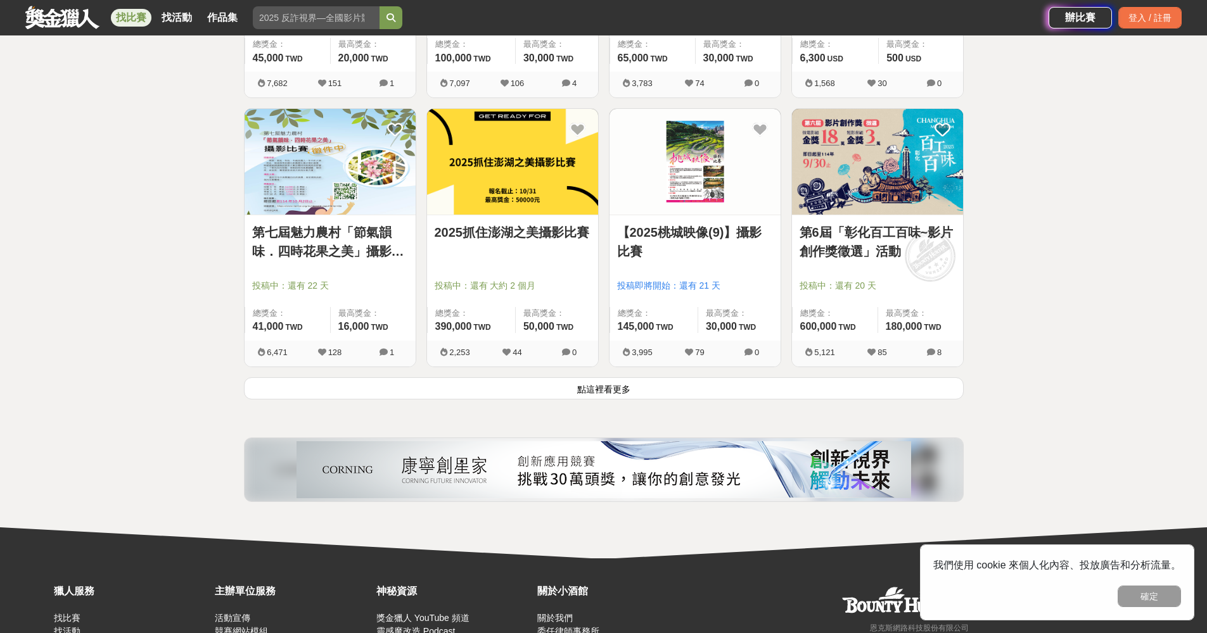
click at [833, 383] on button "點這裡看更多" at bounding box center [604, 389] width 720 height 22
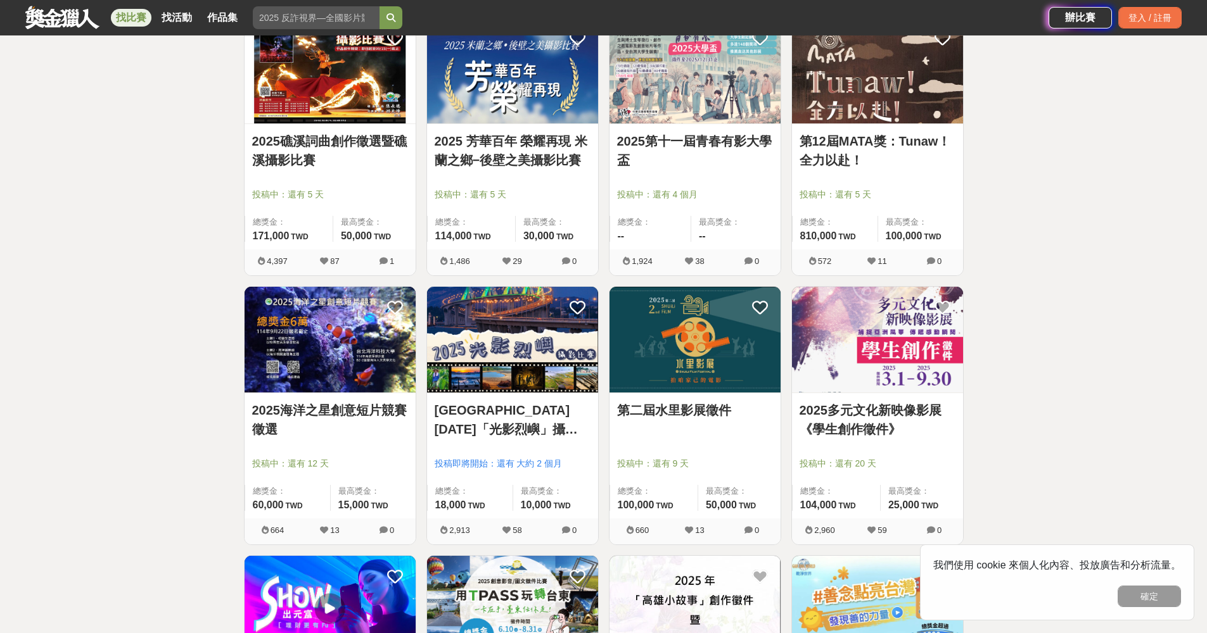
scroll to position [1909, 0]
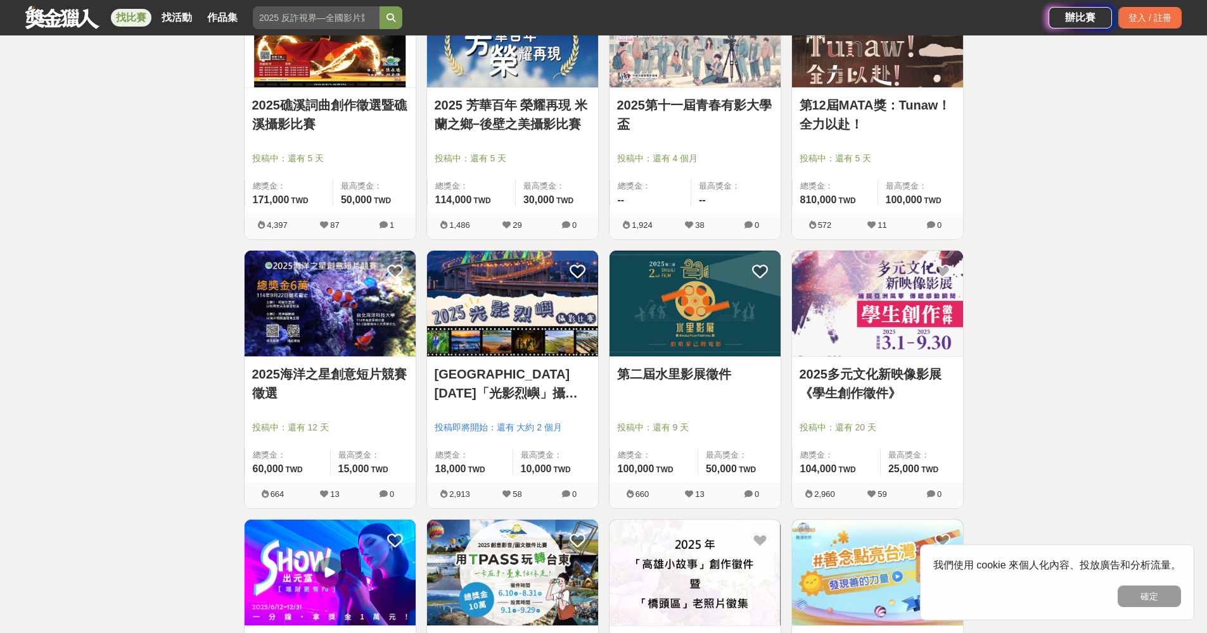
click at [908, 394] on link "2025多元文化新映像影展《學生創作徵件》" at bounding box center [877, 384] width 156 height 38
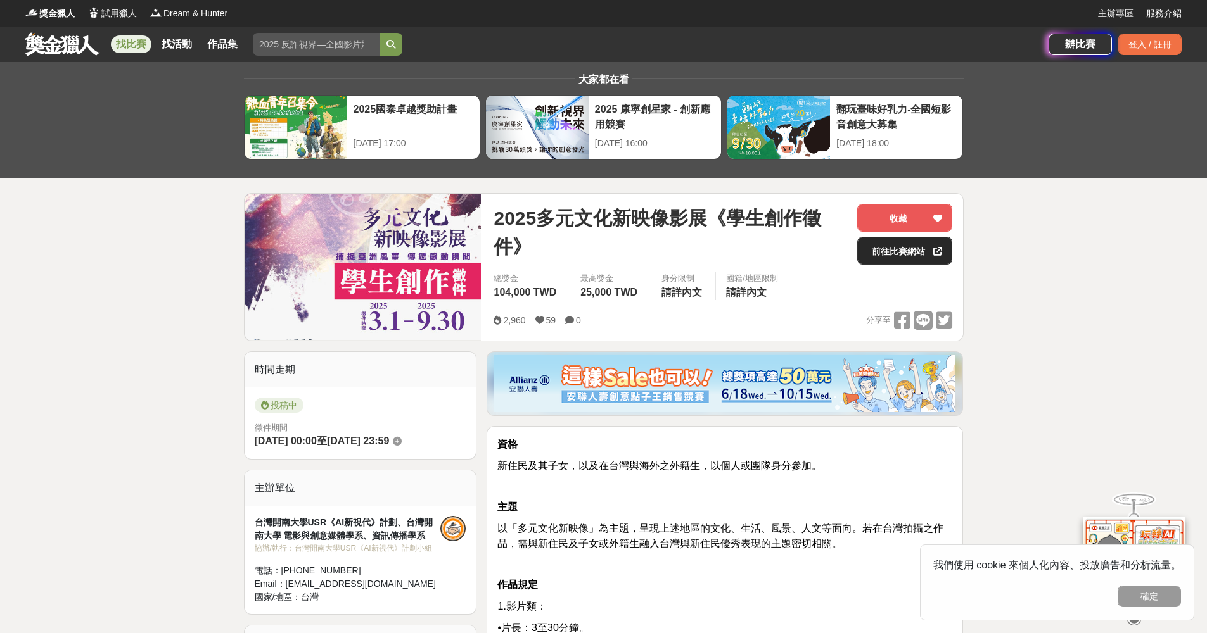
click at [903, 247] on link "前往比賽網站" at bounding box center [904, 251] width 95 height 28
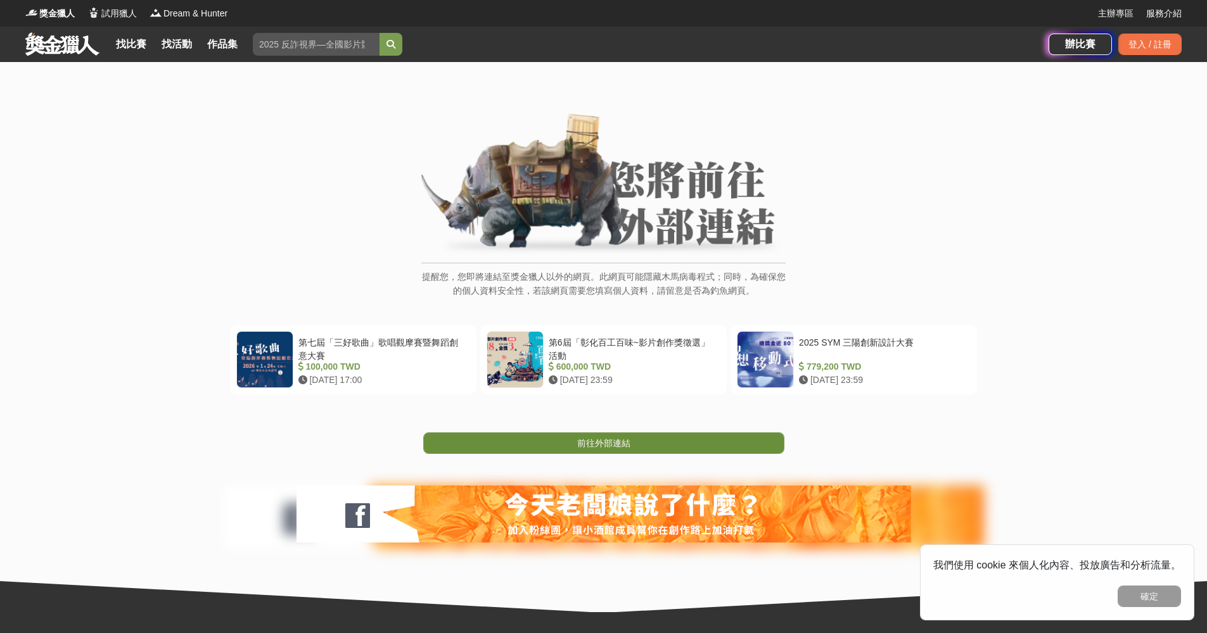
click at [621, 447] on span "前往外部連結" at bounding box center [603, 443] width 53 height 10
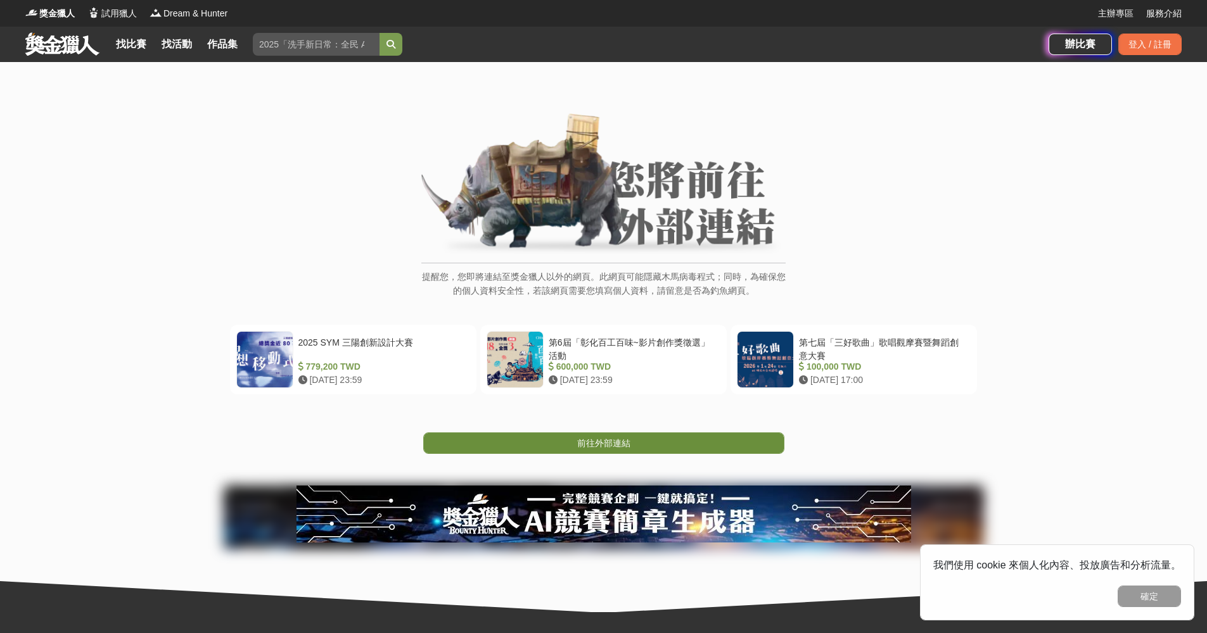
click at [624, 441] on span "前往外部連結" at bounding box center [603, 443] width 53 height 10
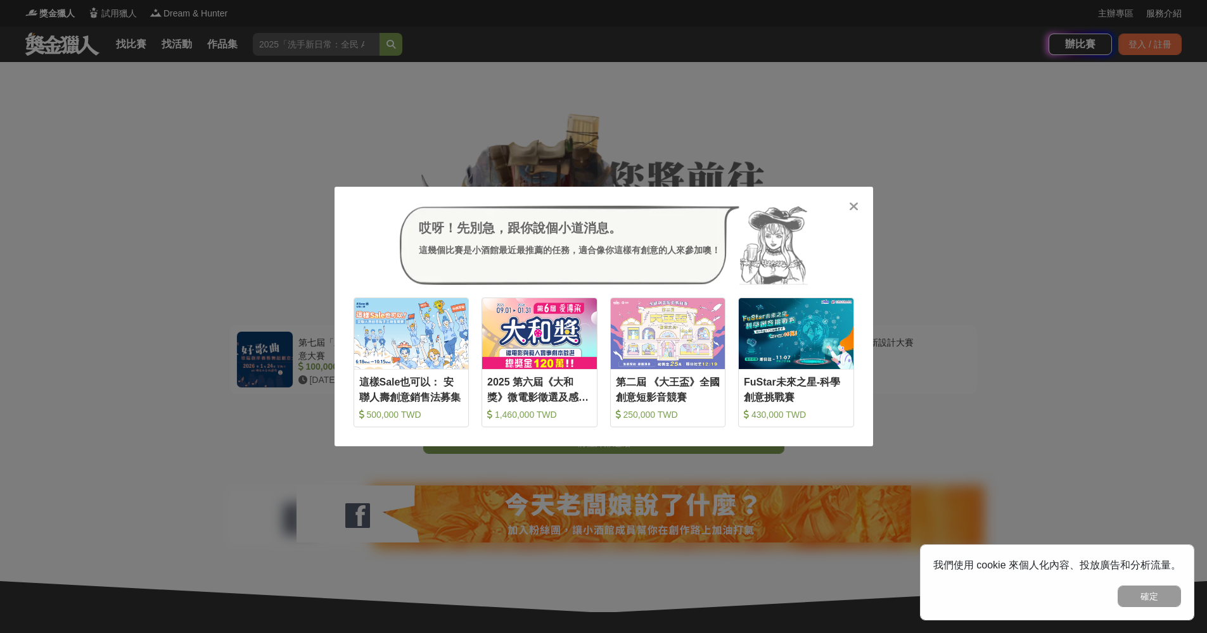
click at [849, 203] on icon at bounding box center [854, 206] width 10 height 13
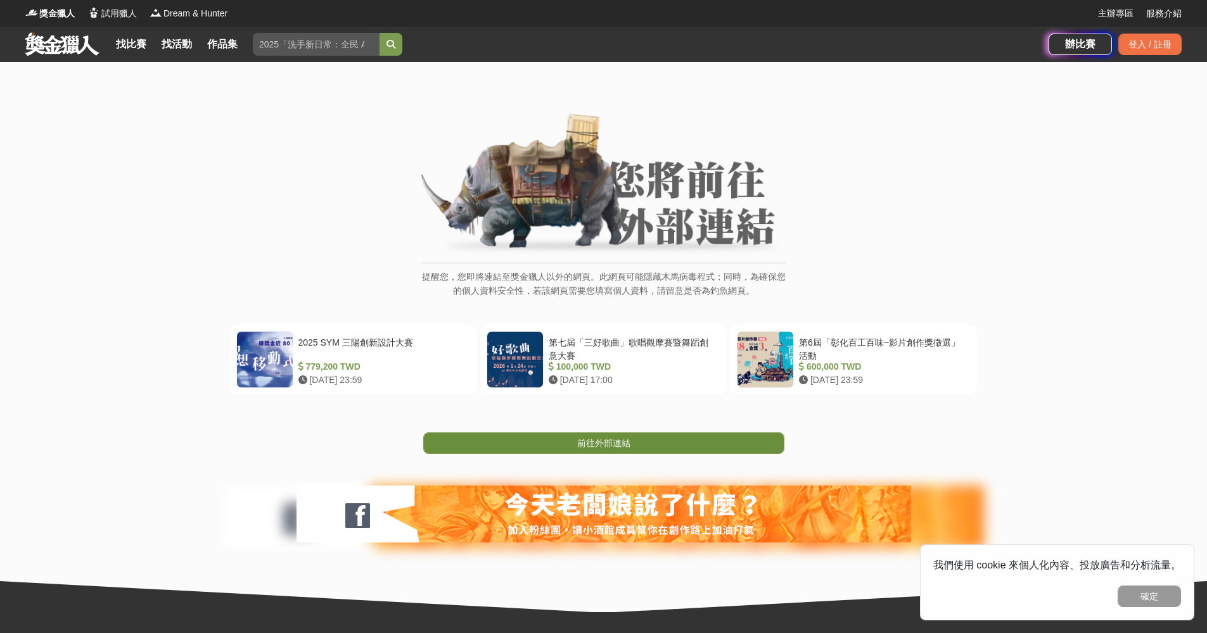
click at [673, 440] on link "前往外部連結" at bounding box center [603, 444] width 361 height 22
